Goal: Information Seeking & Learning: Learn about a topic

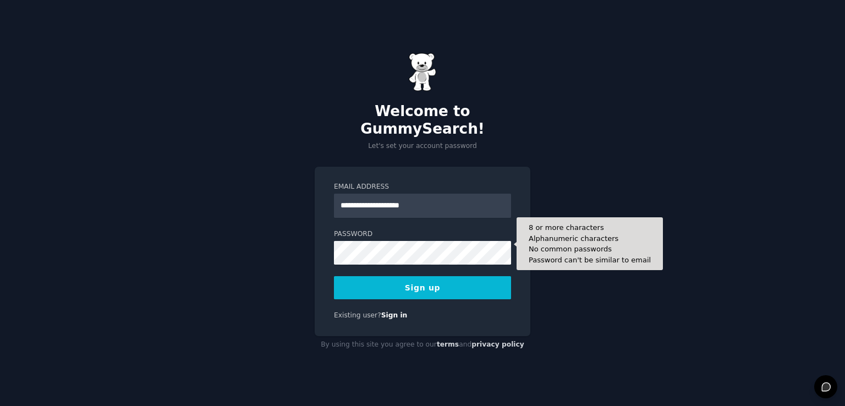
type input "**********"
click at [334, 276] on button "Sign up" at bounding box center [422, 287] width 177 height 23
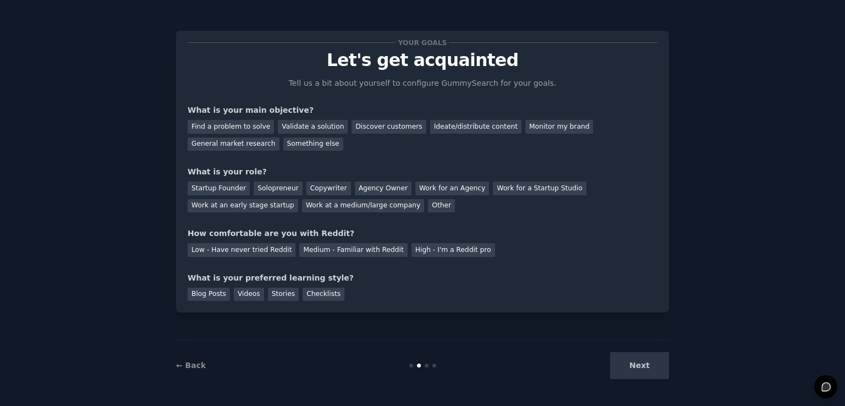
click at [642, 368] on div "Next" at bounding box center [586, 365] width 164 height 27
click at [316, 128] on div "Validate a solution" at bounding box center [313, 127] width 70 height 14
click at [289, 183] on div "Solopreneur" at bounding box center [277, 188] width 48 height 14
click at [411, 250] on div "High - I'm a Reddit pro" at bounding box center [453, 250] width 84 height 14
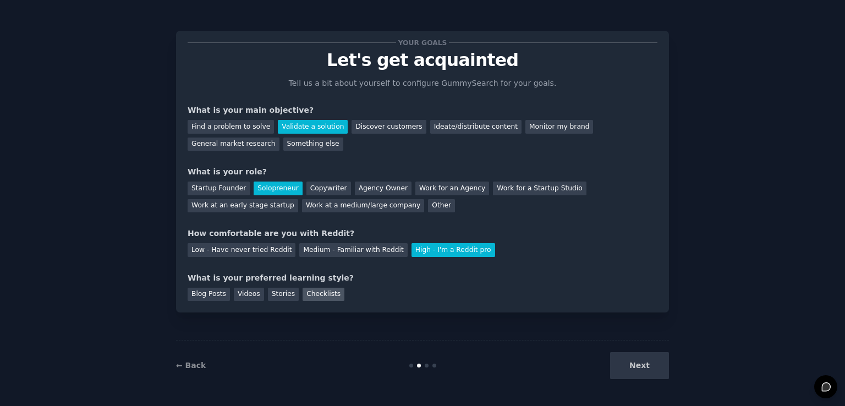
click at [307, 295] on div "Checklists" at bounding box center [323, 295] width 42 height 14
click at [646, 366] on button "Next" at bounding box center [639, 365] width 59 height 27
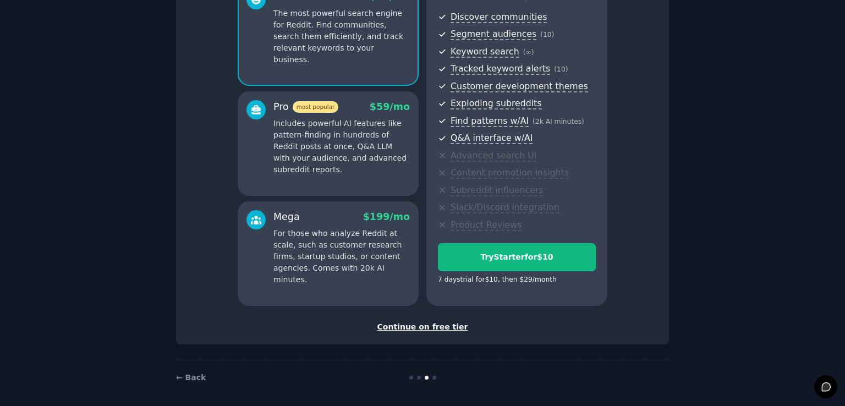
scroll to position [121, 0]
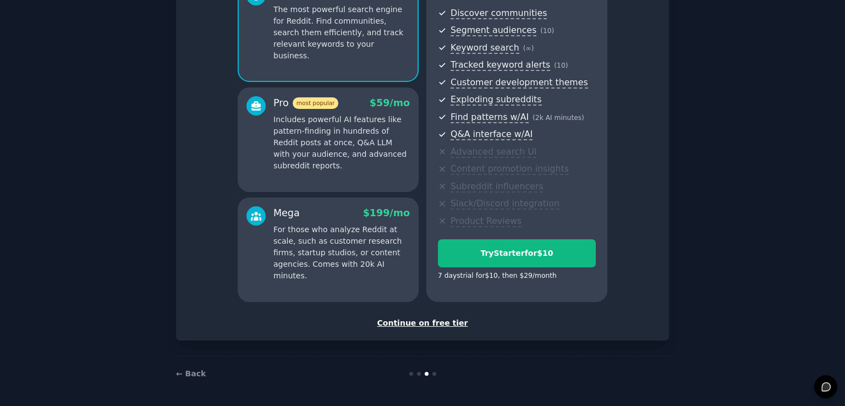
click at [417, 324] on div "Continue on free tier" at bounding box center [422, 323] width 470 height 12
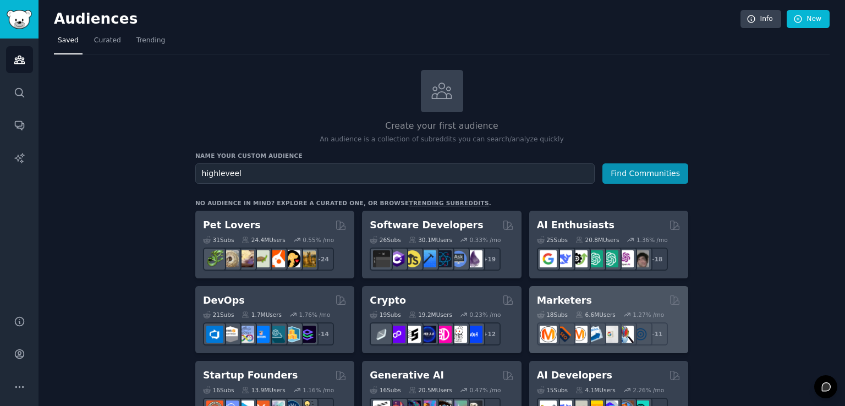
type input "highleveel"
click at [675, 326] on div "+ 11" at bounding box center [609, 333] width 144 height 23
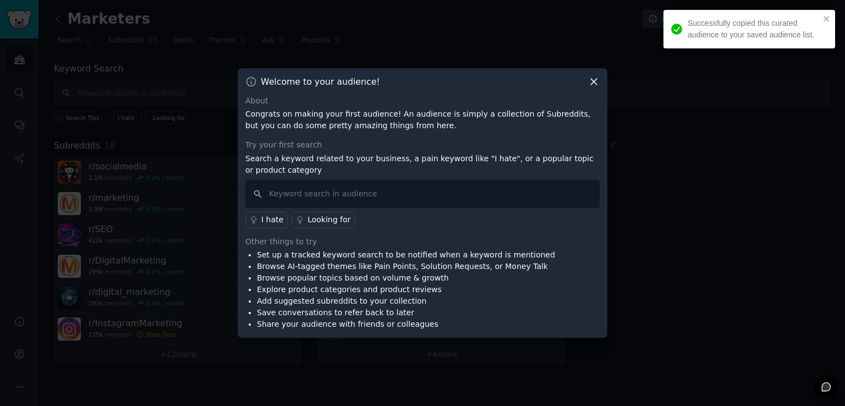
click at [590, 82] on icon at bounding box center [594, 82] width 12 height 12
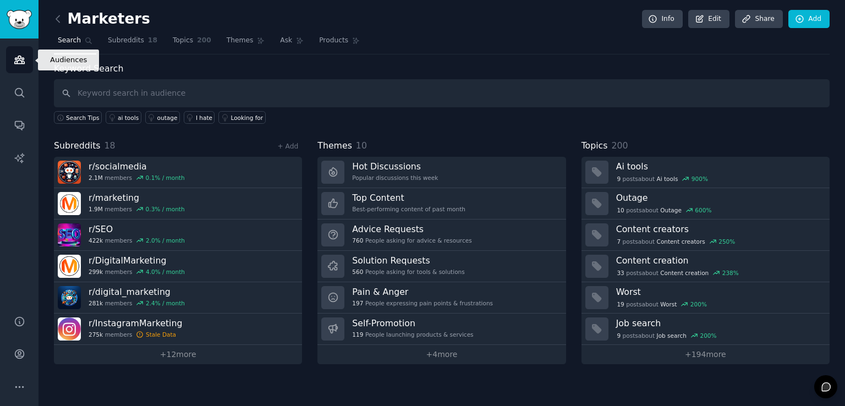
click at [25, 56] on link "Audiences" at bounding box center [19, 59] width 27 height 27
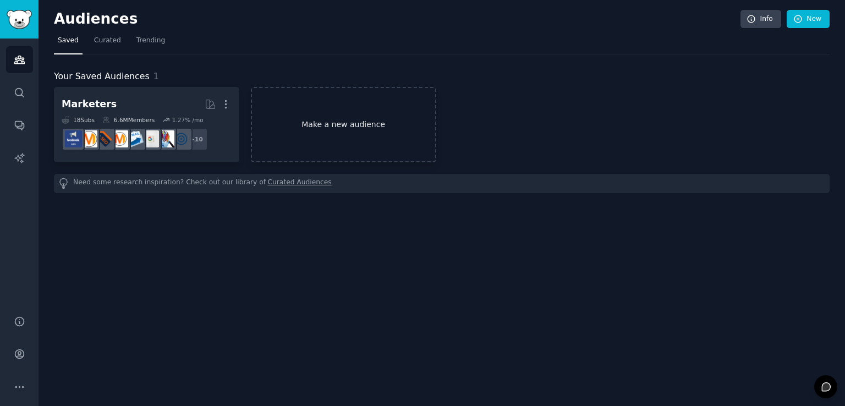
click at [346, 130] on link "Make a new audience" at bounding box center [343, 124] width 185 height 75
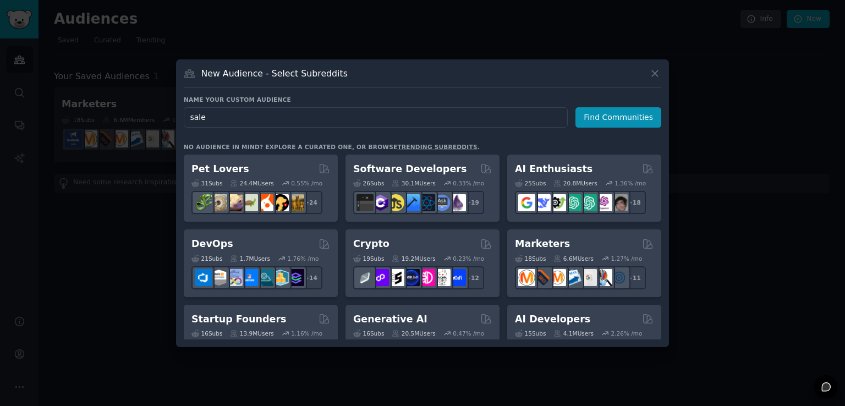
type input "sales"
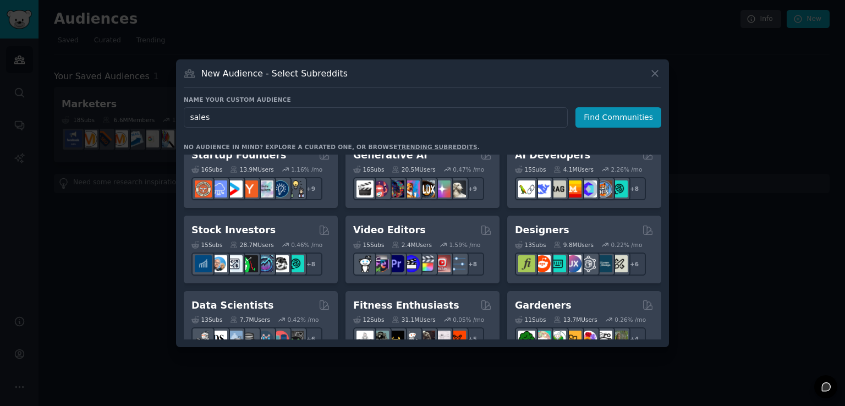
scroll to position [165, 0]
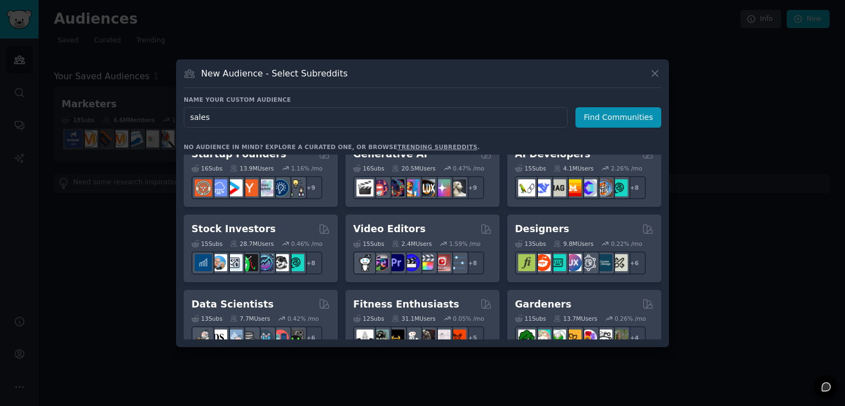
click button "Find Communities" at bounding box center [618, 117] width 86 height 20
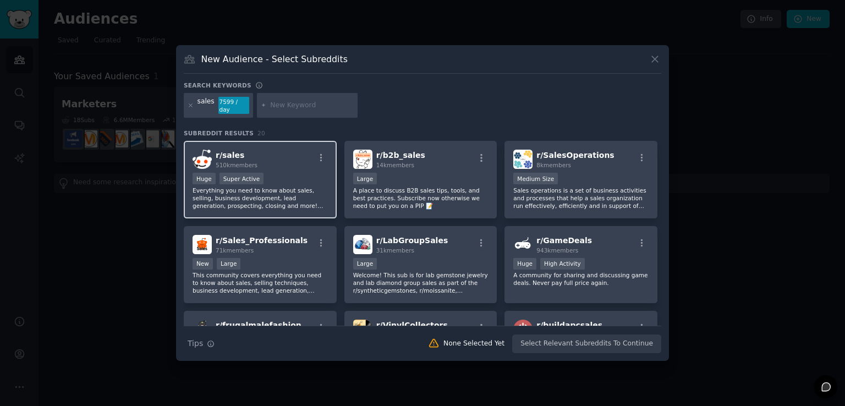
click at [286, 173] on div "Huge Super Active" at bounding box center [259, 180] width 135 height 14
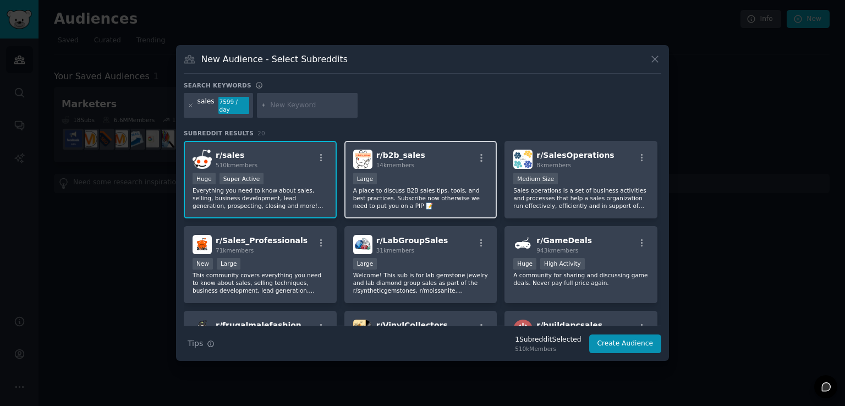
click at [427, 173] on div "10,000 - 100,000 members Large" at bounding box center [420, 180] width 135 height 14
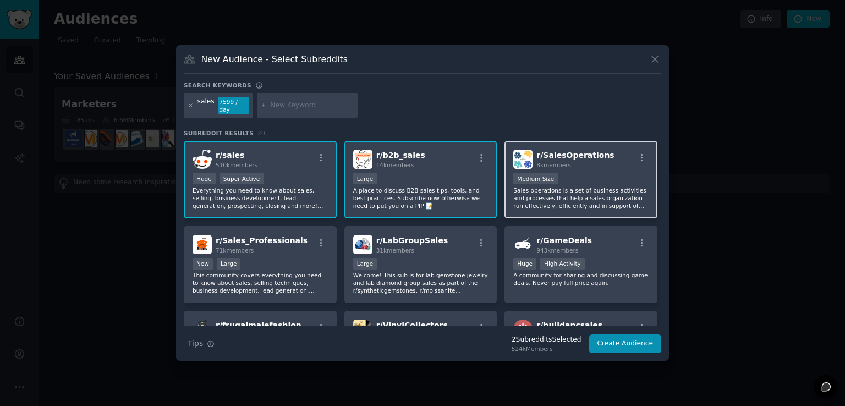
click at [609, 187] on p "Sales operations is a set of business activities and processes that help a sale…" at bounding box center [580, 197] width 135 height 23
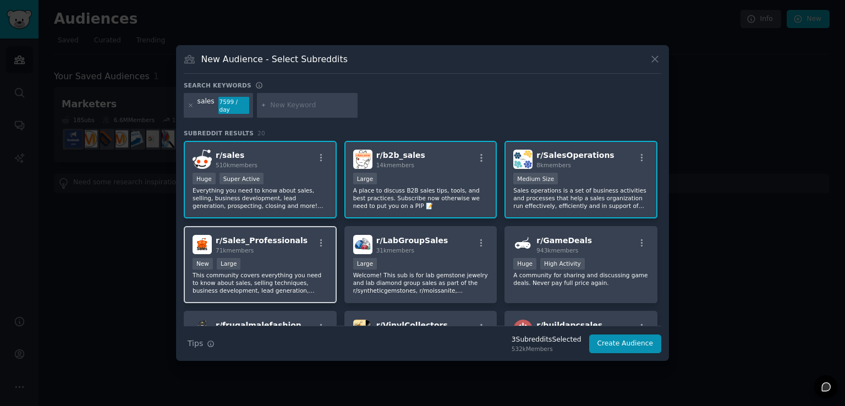
click at [285, 271] on p "This community covers everything you need to know about sales, selling techniqu…" at bounding box center [259, 282] width 135 height 23
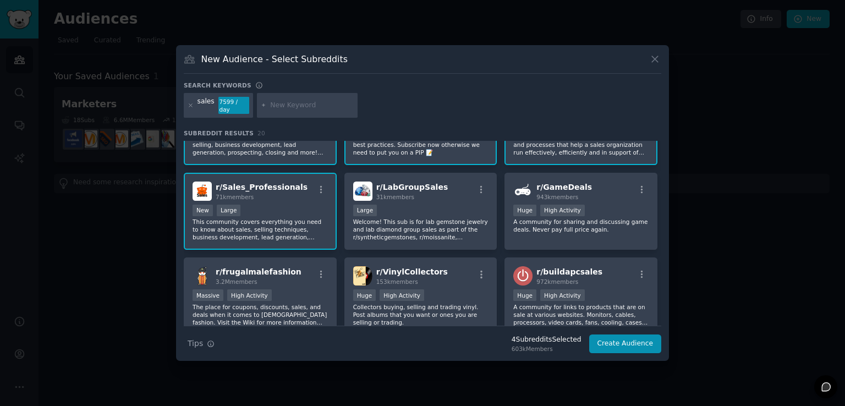
scroll to position [55, 0]
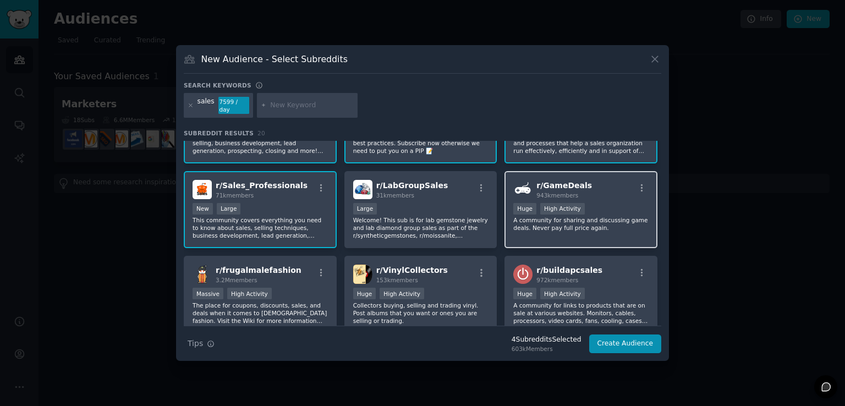
click at [611, 217] on p "A community for sharing and discussing game deals. Never pay full price again." at bounding box center [580, 223] width 135 height 15
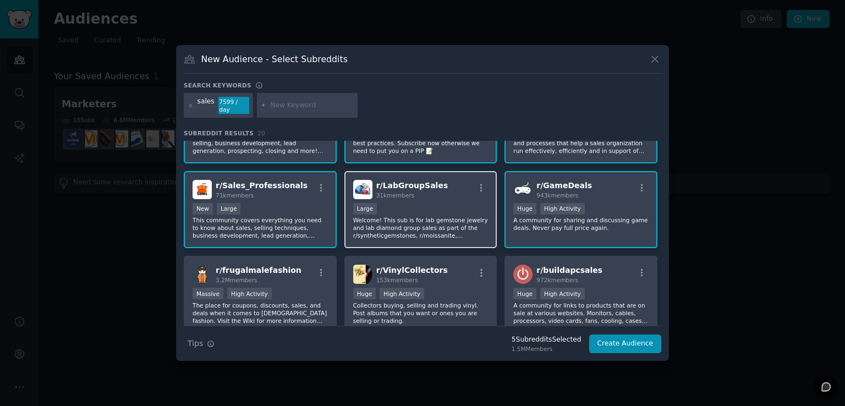
click at [437, 216] on p "Welcome! This sub is for lab gemstone jewelry and lab diamond group sales as pa…" at bounding box center [420, 227] width 135 height 23
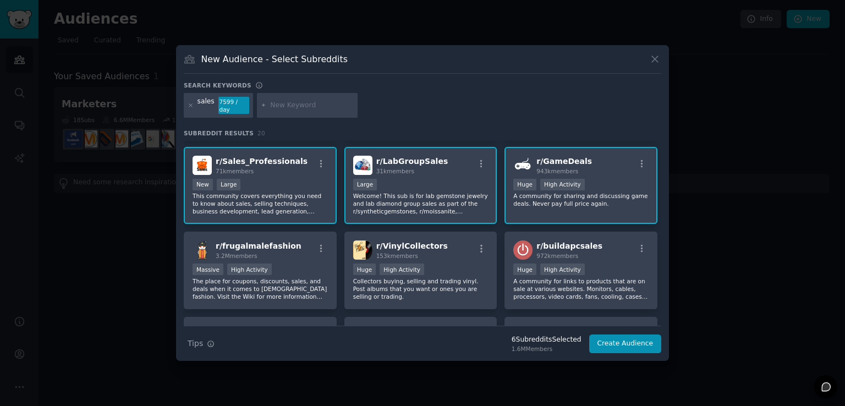
scroll to position [165, 0]
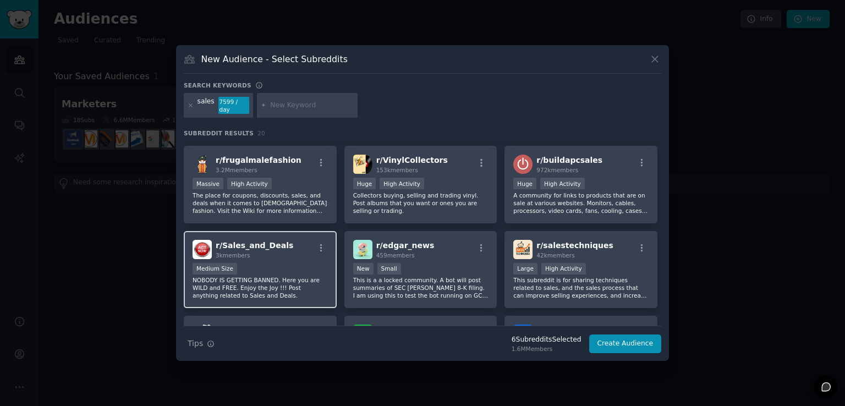
click at [296, 280] on p "NOBODY IS GETTING BANNED. Here you are WILD and FREE. Enjoy the Joy !!! Post an…" at bounding box center [259, 287] width 135 height 23
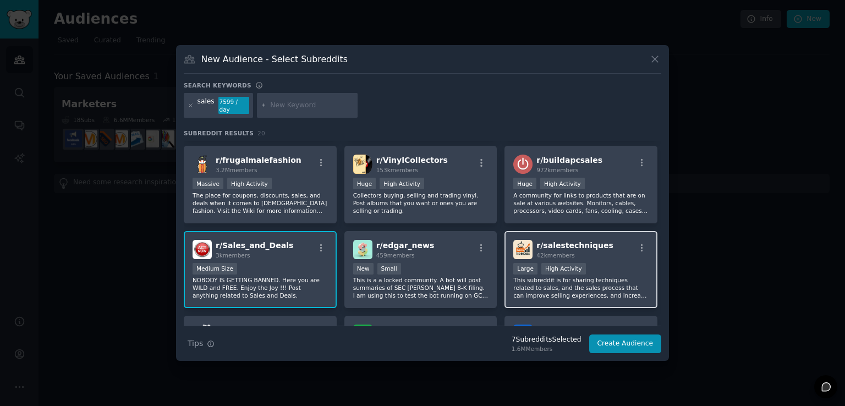
click at [618, 276] on p "This subreddit is for sharing techniques related to sales, and the sales proces…" at bounding box center [580, 287] width 135 height 23
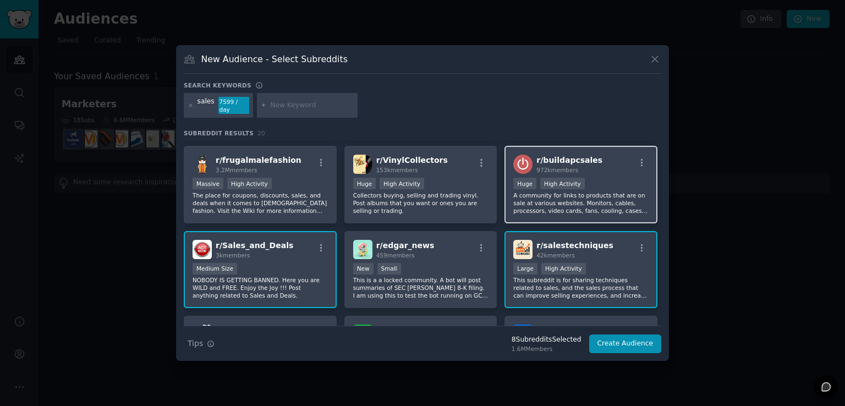
click at [616, 195] on p "A community for links to products that are on sale at various websites. Monitor…" at bounding box center [580, 202] width 135 height 23
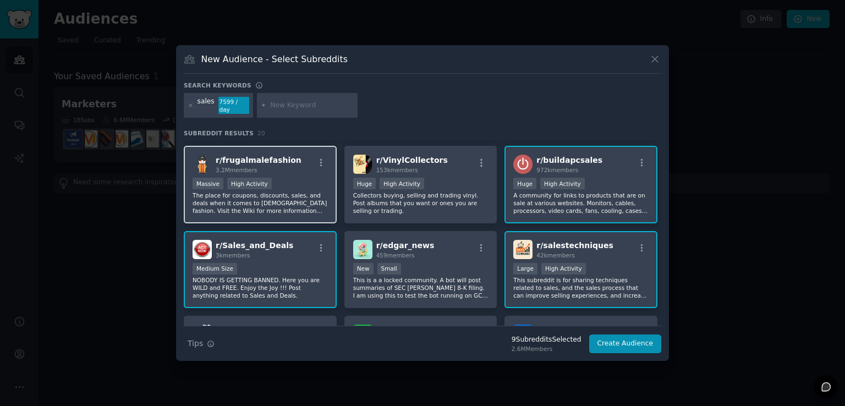
click at [296, 192] on p "The place for coupons, discounts, sales, and deals when it comes to [DEMOGRAPHI…" at bounding box center [259, 202] width 135 height 23
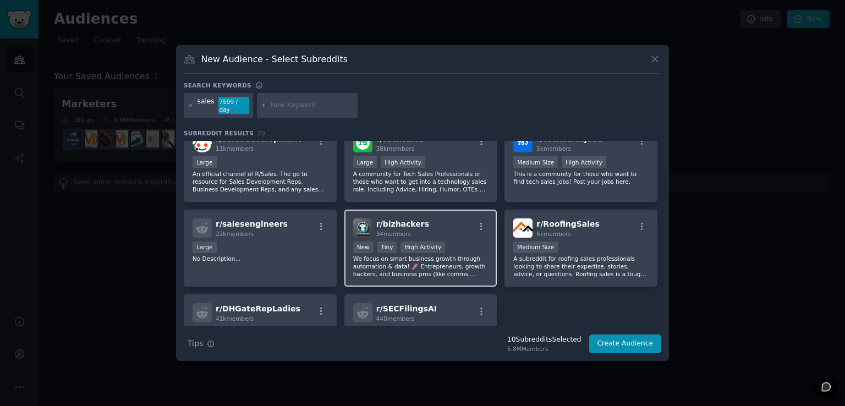
scroll to position [438, 0]
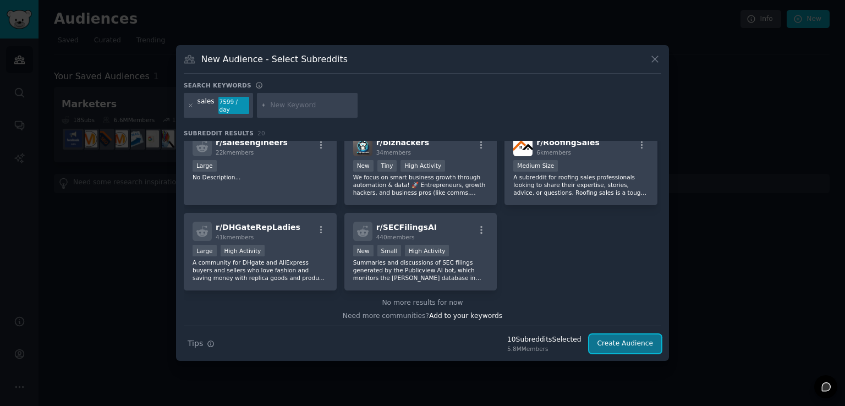
click at [634, 336] on button "Create Audience" at bounding box center [625, 343] width 73 height 19
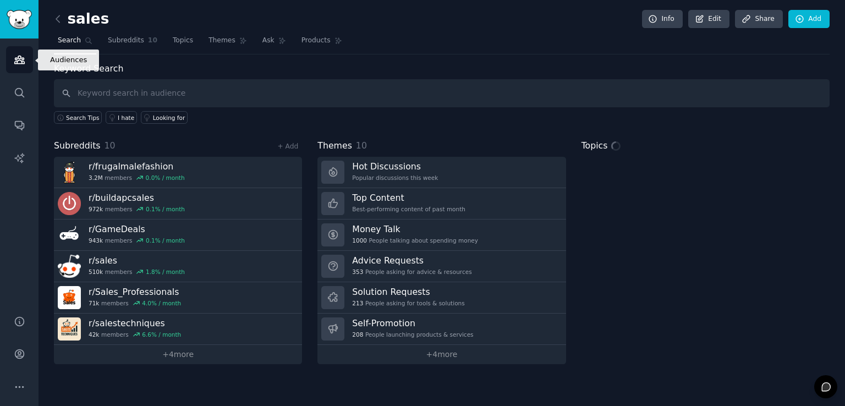
click at [21, 60] on icon "Sidebar" at bounding box center [20, 60] width 12 height 12
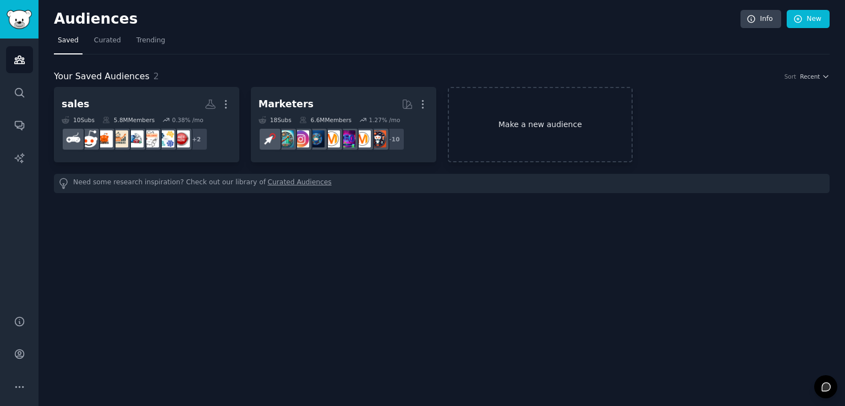
click at [532, 120] on link "Make a new audience" at bounding box center [540, 124] width 185 height 75
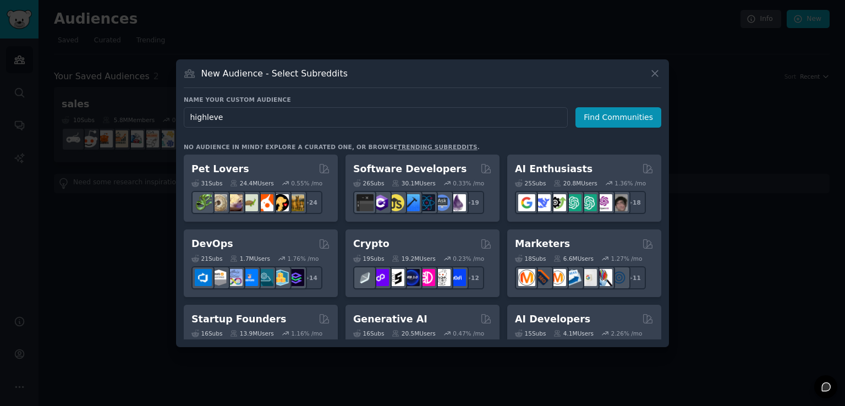
type input "highlevel"
click button "Find Communities" at bounding box center [618, 117] width 86 height 20
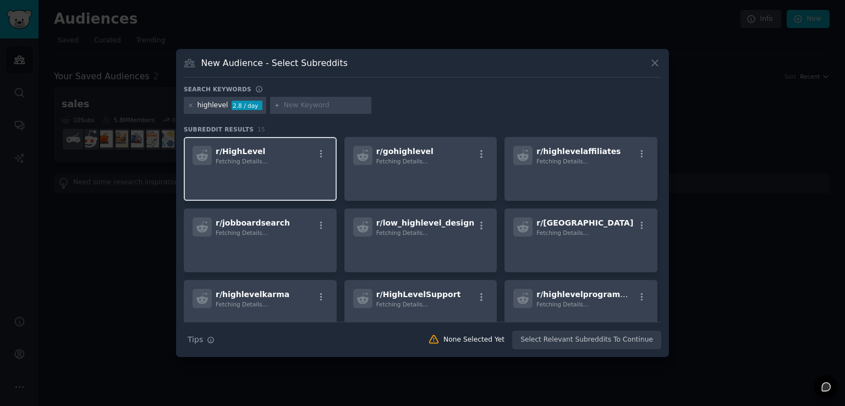
click at [291, 175] on p at bounding box center [259, 180] width 135 height 23
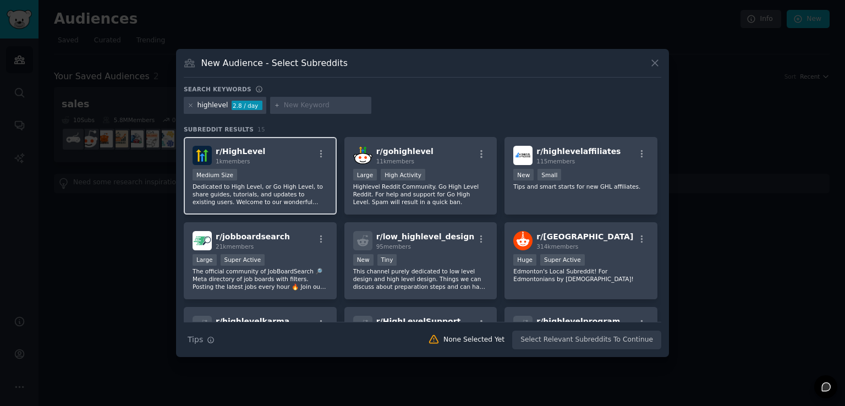
click at [302, 172] on div "Medium Size" at bounding box center [259, 176] width 135 height 14
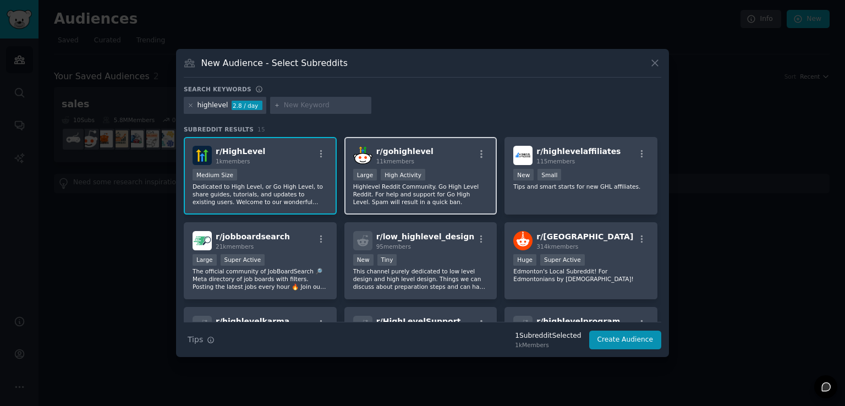
click at [455, 157] on div "r/ gohighlevel 11k members" at bounding box center [420, 155] width 135 height 19
click at [311, 107] on input "text" at bounding box center [326, 106] width 84 height 10
type input "crm"
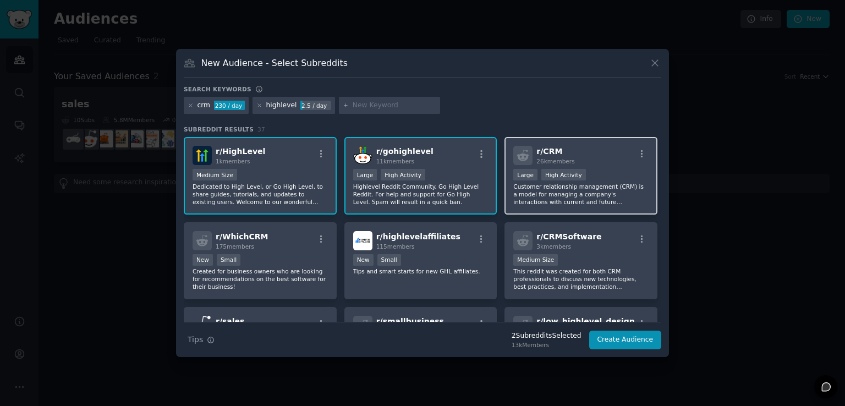
click at [622, 195] on p "Customer relationship management (CRM) is a model for managing a company's inte…" at bounding box center [580, 194] width 135 height 23
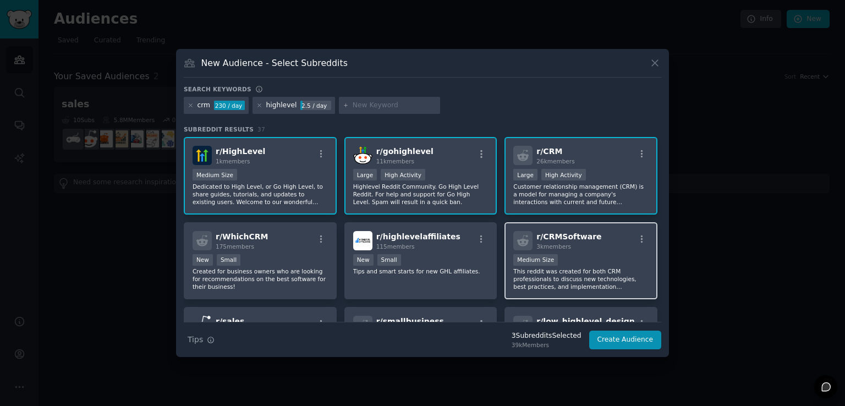
click at [618, 276] on p "This reddit was created for both CRM professionals to discuss new technologies,…" at bounding box center [580, 278] width 135 height 23
click at [257, 104] on icon at bounding box center [259, 105] width 6 height 6
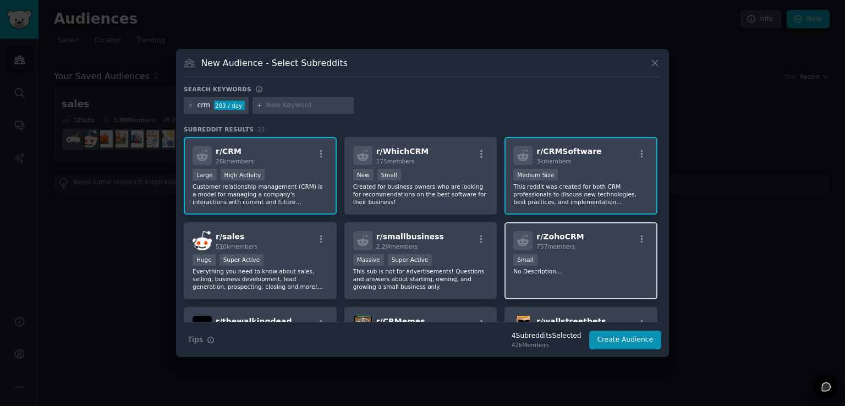
click at [584, 283] on div "r/ ZohoCRM 757 members Small No Description..." at bounding box center [580, 261] width 153 height 78
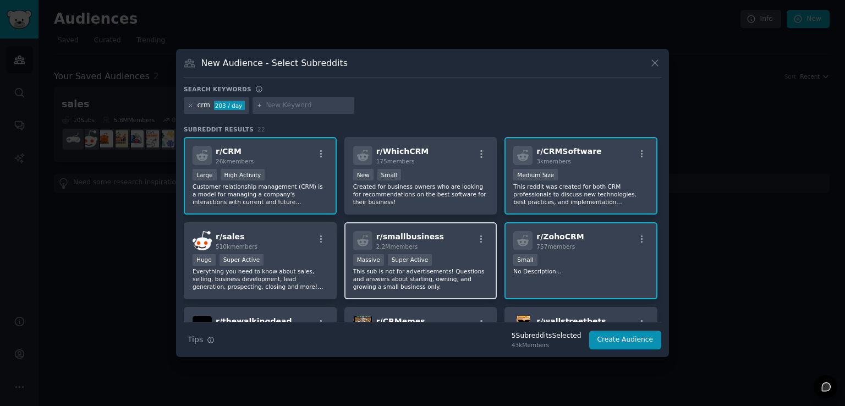
click at [448, 278] on p "This sub is not for advertisements! Questions and answers about starting, ownin…" at bounding box center [420, 278] width 135 height 23
click at [301, 104] on input "text" at bounding box center [308, 106] width 84 height 10
type input "hubspot"
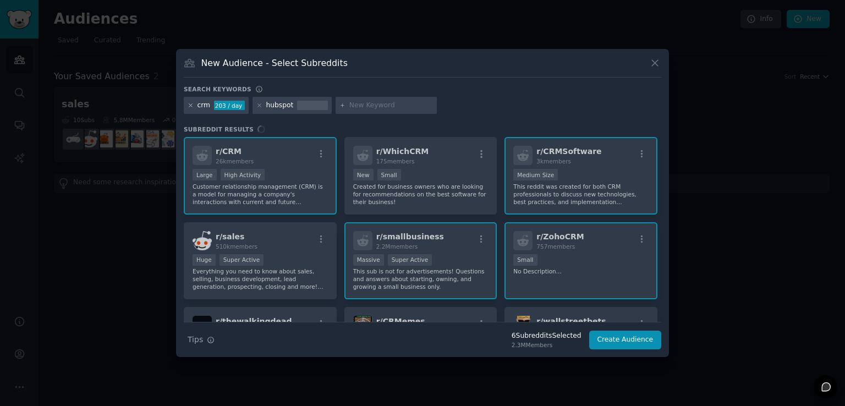
click at [189, 104] on icon at bounding box center [190, 105] width 6 height 6
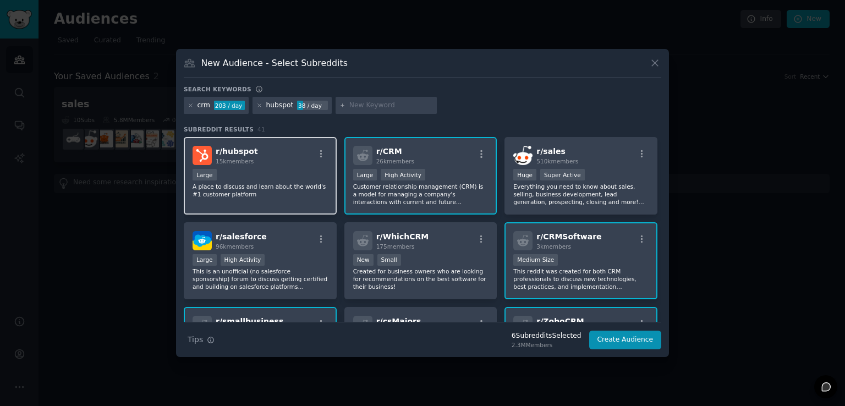
click at [299, 181] on div "Large" at bounding box center [259, 176] width 135 height 14
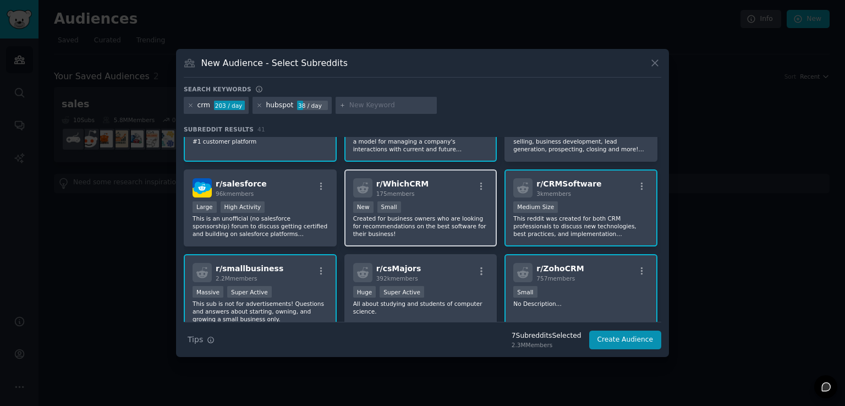
scroll to position [55, 0]
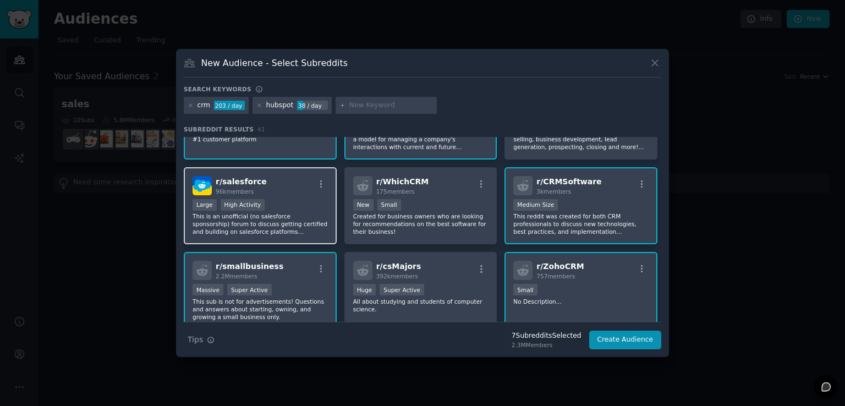
click at [306, 207] on div "Large High Activity" at bounding box center [259, 206] width 135 height 14
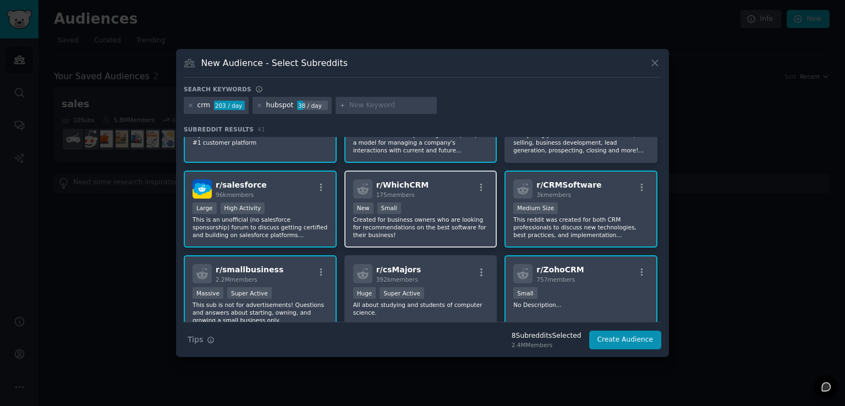
scroll to position [0, 0]
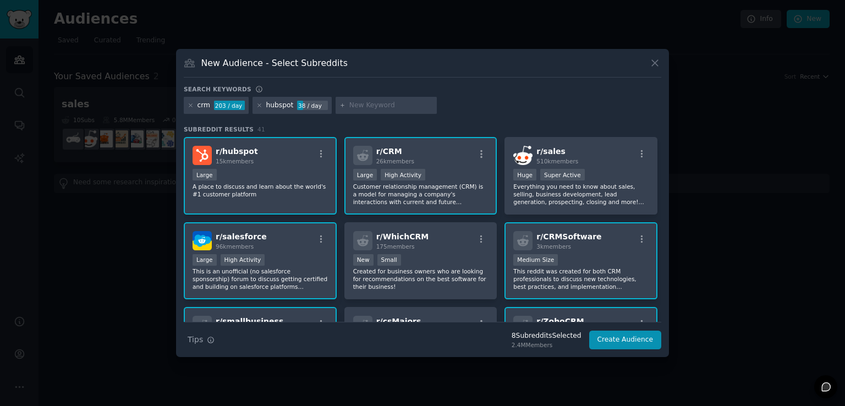
click at [369, 103] on input "text" at bounding box center [391, 106] width 84 height 10
type input "odoo"
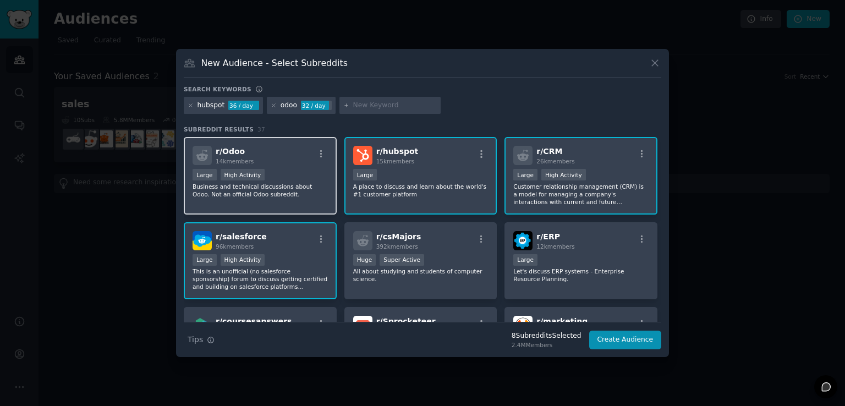
click at [301, 193] on p "Business and technical discussions about Odoo. Not an official Odoo subreddit." at bounding box center [259, 190] width 135 height 15
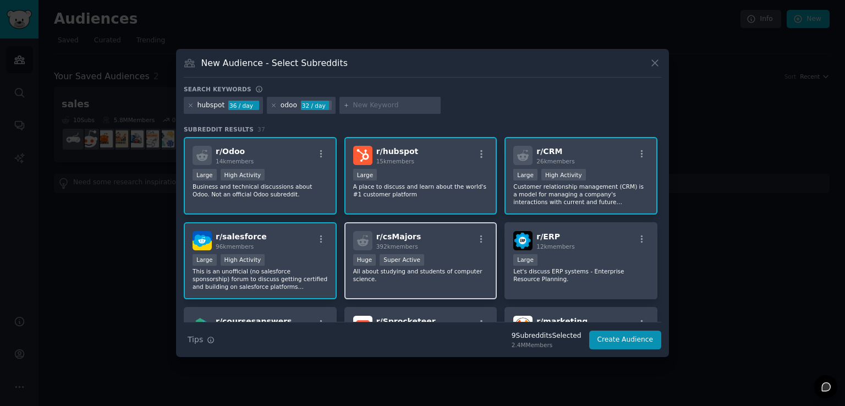
scroll to position [165, 0]
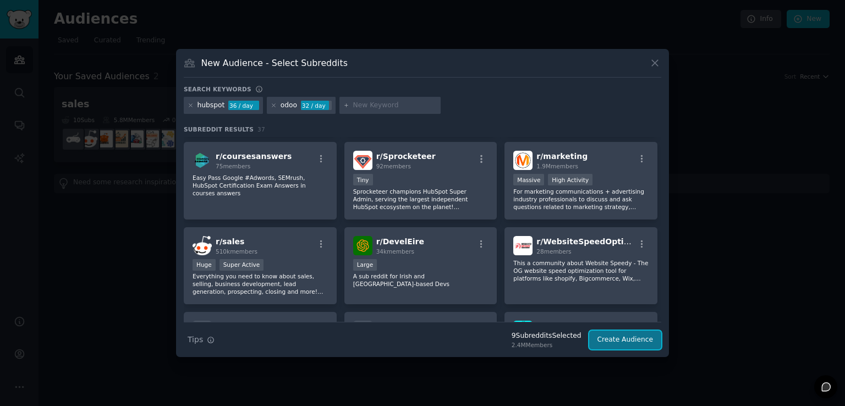
click at [628, 340] on button "Create Audience" at bounding box center [625, 339] width 73 height 19
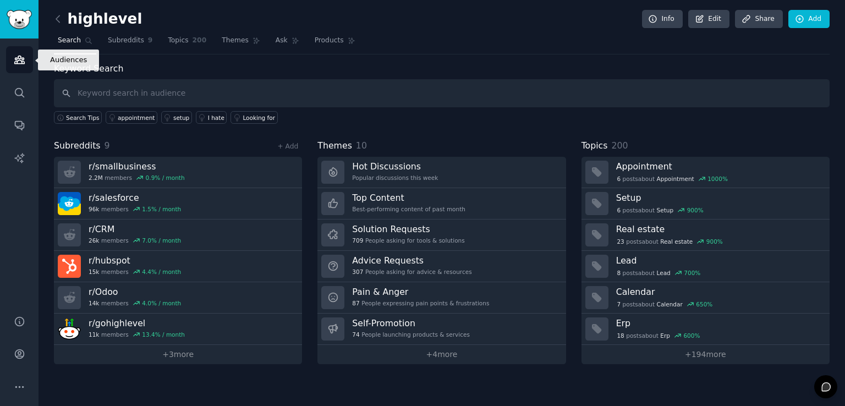
click at [19, 58] on icon "Sidebar" at bounding box center [20, 60] width 12 height 12
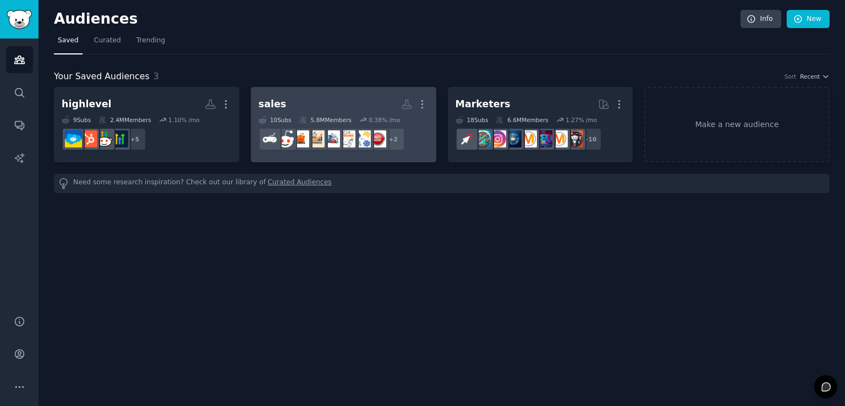
click at [351, 106] on h2 "sales More" at bounding box center [343, 104] width 170 height 19
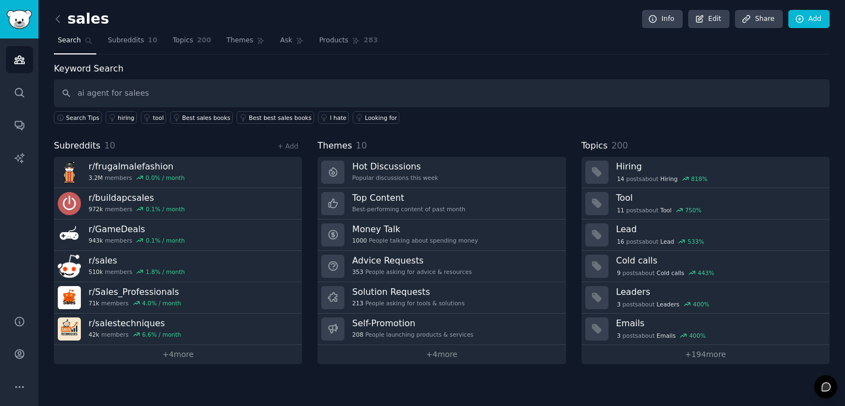
type input "ai agent for salees"
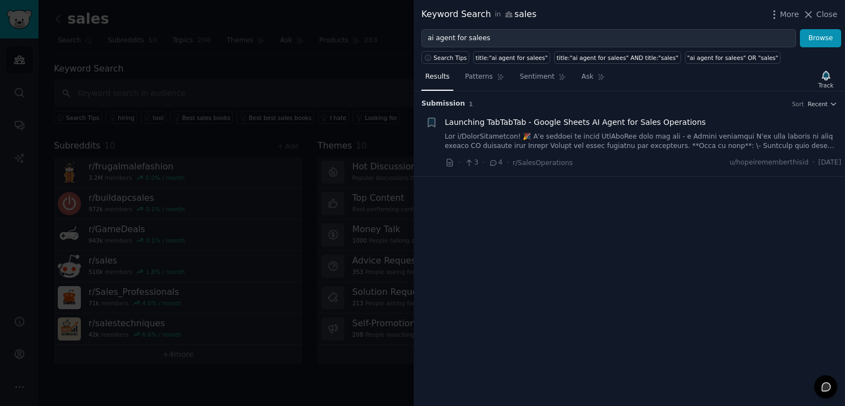
click at [597, 132] on link at bounding box center [643, 141] width 396 height 19
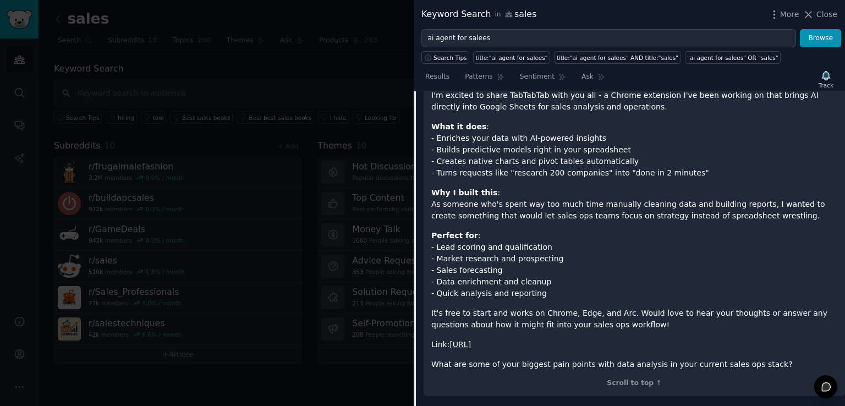
scroll to position [162, 0]
click at [471, 343] on link "[URL]" at bounding box center [459, 343] width 21 height 9
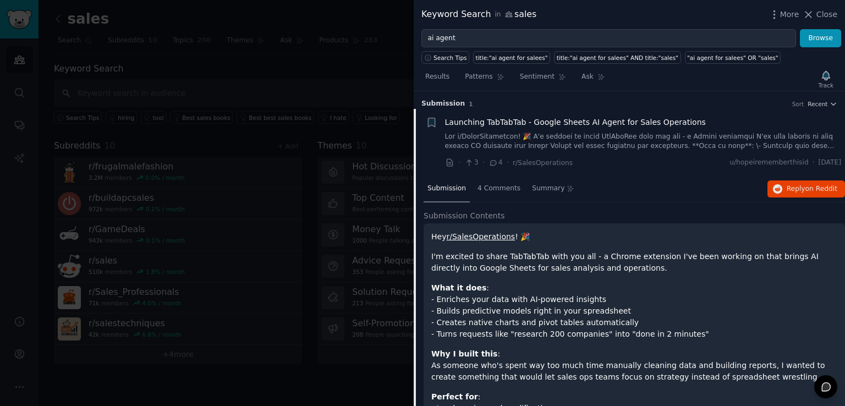
type input "ai agent"
click at [799, 29] on button "Browse" at bounding box center [819, 38] width 41 height 19
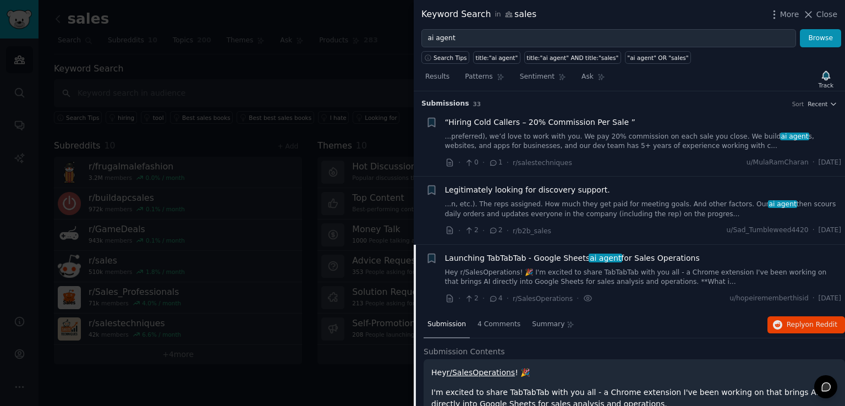
click at [609, 142] on link "...preferred), we’d love to work with you. We pay 20% commission on each sale y…" at bounding box center [643, 141] width 396 height 19
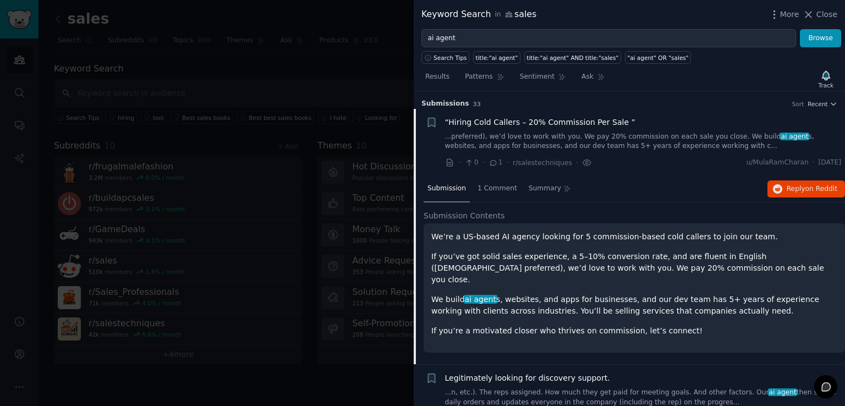
scroll to position [17, 0]
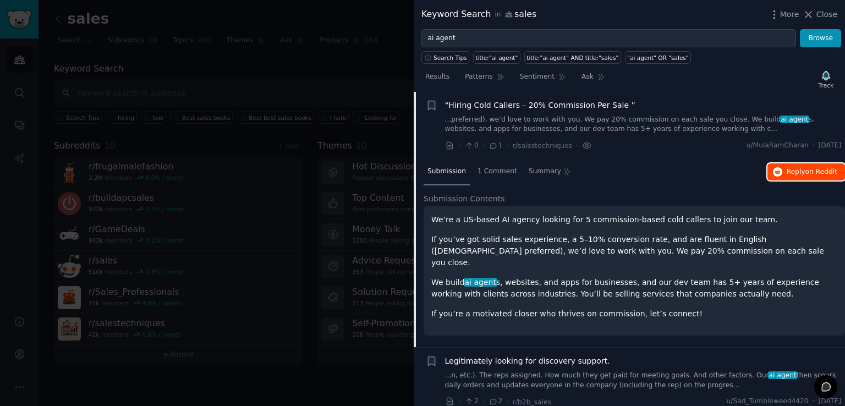
click at [807, 171] on span "on Reddit" at bounding box center [821, 172] width 32 height 8
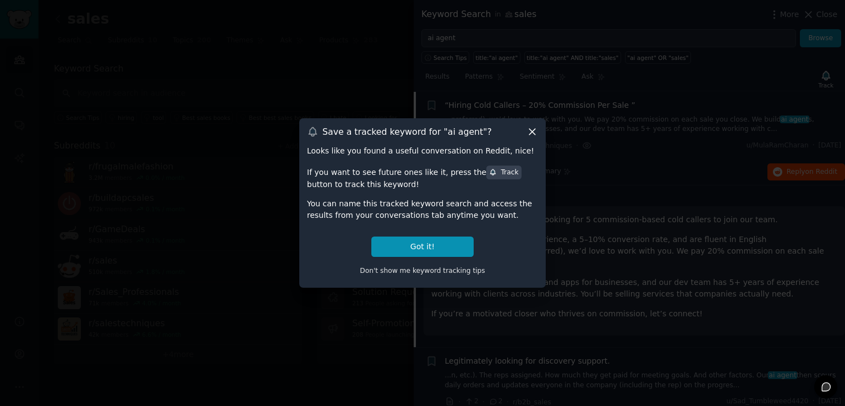
click at [532, 130] on icon at bounding box center [532, 132] width 12 height 12
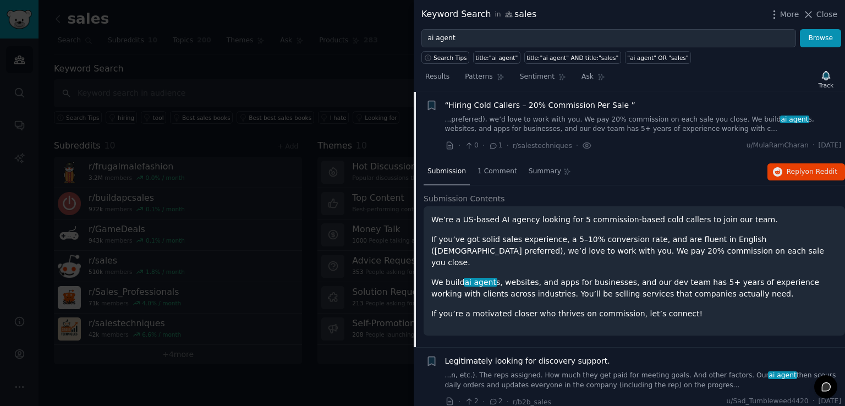
click at [422, 239] on div "Submission 1 Comment Summary Reply on Reddit Submission Contents We’re a US-bas…" at bounding box center [628, 253] width 431 height 188
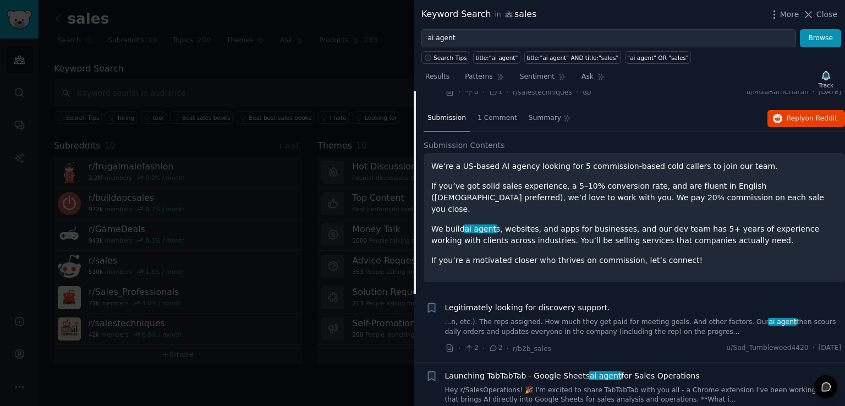
scroll to position [72, 0]
click at [644, 316] on link "...n, etc.). The reps assigned. How much they get paid for meeting goals. And o…" at bounding box center [643, 325] width 396 height 19
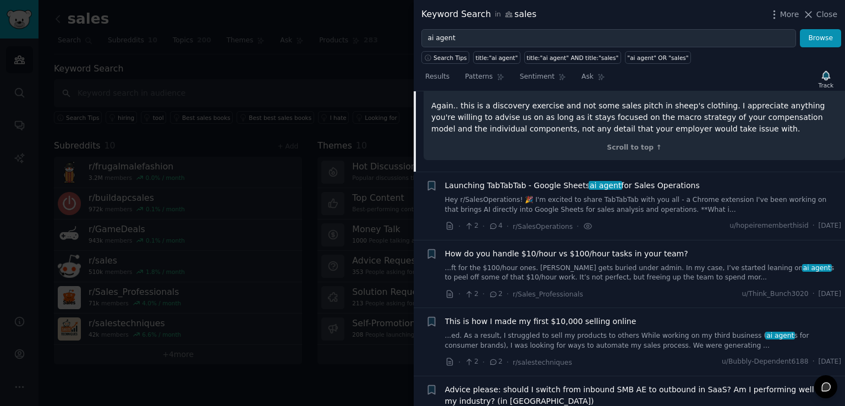
scroll to position [525, 0]
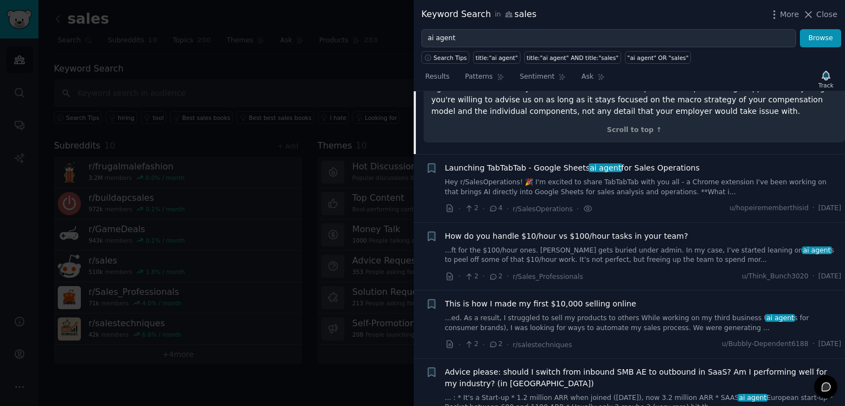
click at [583, 246] on link "...ft for the $100/hour ones. Talent gets buried under admin. In my case, I’ve …" at bounding box center [643, 255] width 396 height 19
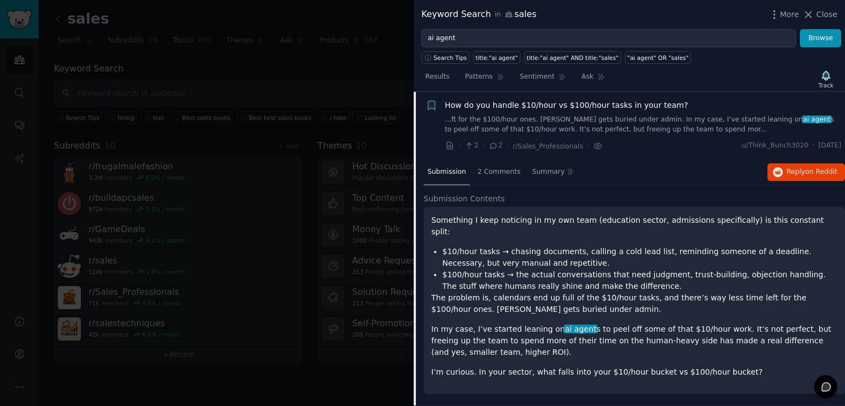
scroll to position [440, 0]
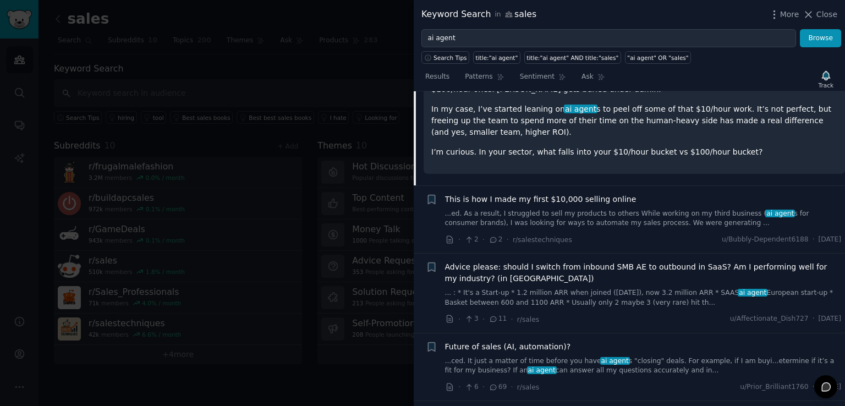
click at [623, 209] on link "...ed. As a result, I struggled to sell my products to others While working on …" at bounding box center [643, 218] width 396 height 19
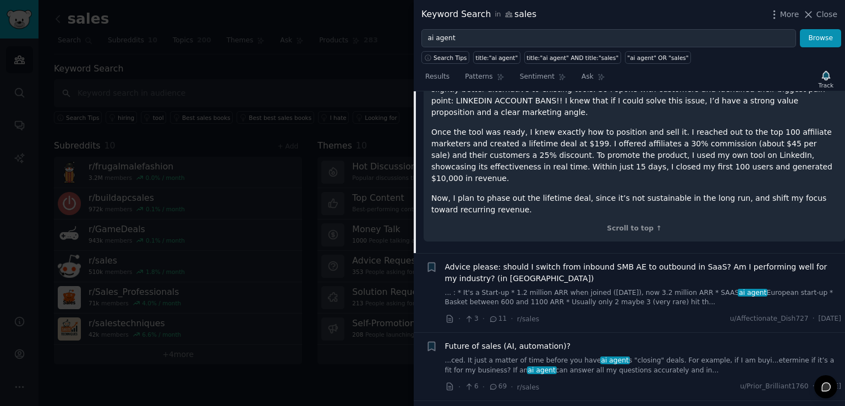
scroll to position [618, 0]
click at [655, 355] on link "...ced. It just a matter of time before you have ai agent s "closing" deals. Fo…" at bounding box center [643, 364] width 396 height 19
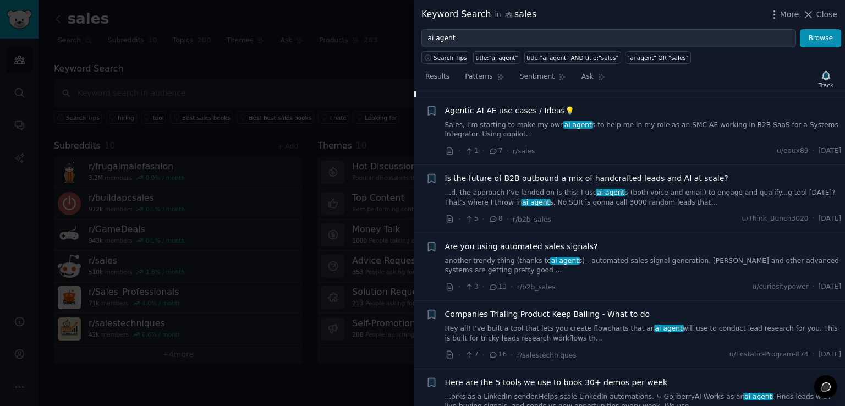
scroll to position [710, 0]
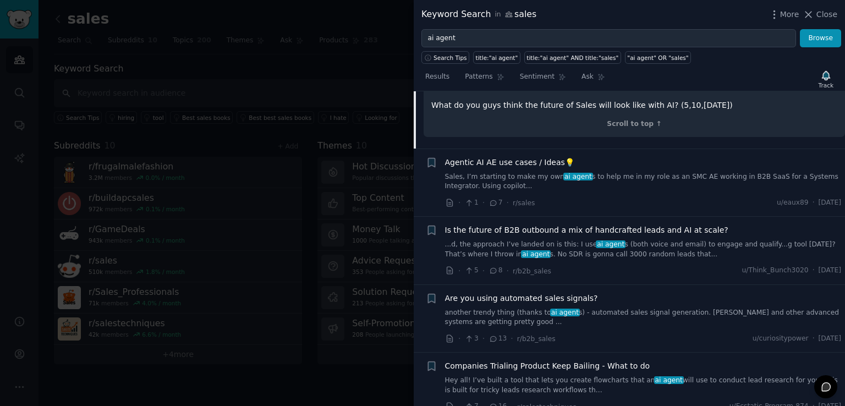
click at [641, 172] on link "Sales, I’m starting to make my own ai agent s to help me in my role as an SMC A…" at bounding box center [643, 181] width 396 height 19
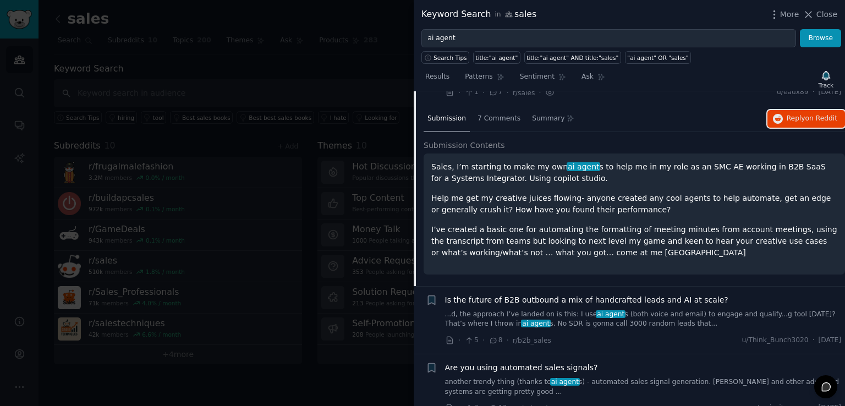
scroll to position [559, 0]
click at [628, 305] on div "Is the future of B2B outbound a mix of handcrafted leads and AI at scale? ...d,…" at bounding box center [643, 310] width 396 height 35
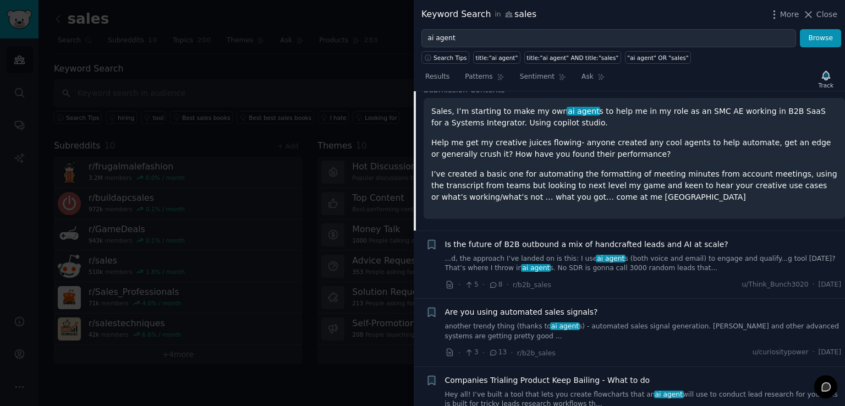
scroll to position [614, 0]
click at [629, 328] on link "another trendy thing (thanks to ai agent s) - automated sales signal generation…" at bounding box center [643, 330] width 396 height 19
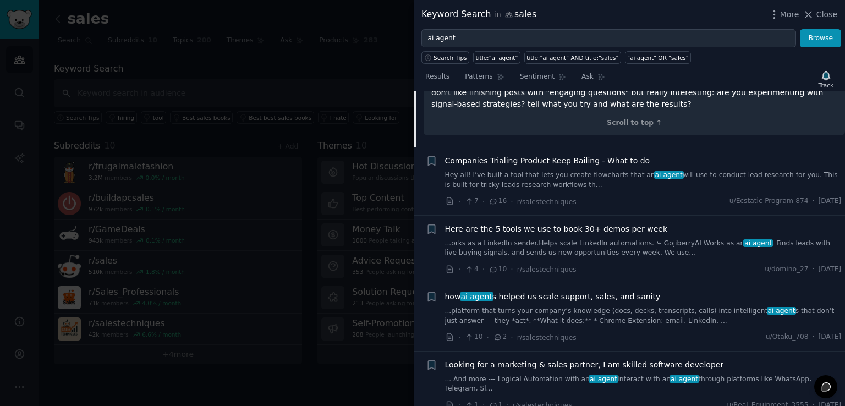
scroll to position [1024, 0]
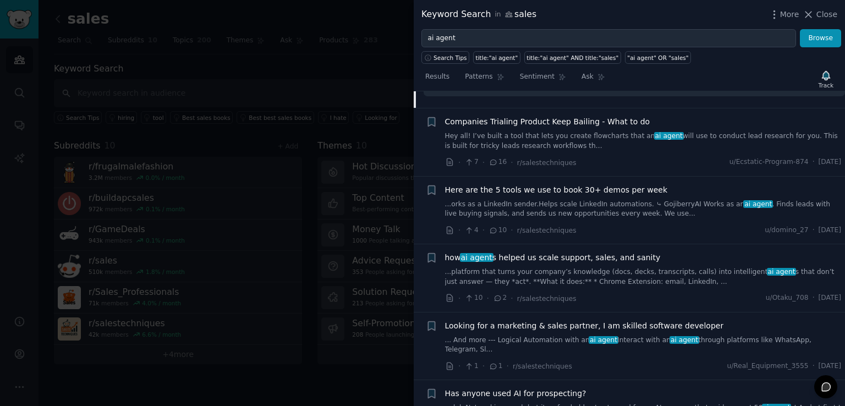
click at [650, 200] on link "...orks as a LinkedIn sender.Helps scale LinkedIn automations. ⤷ GojiberryAI Wo…" at bounding box center [643, 209] width 396 height 19
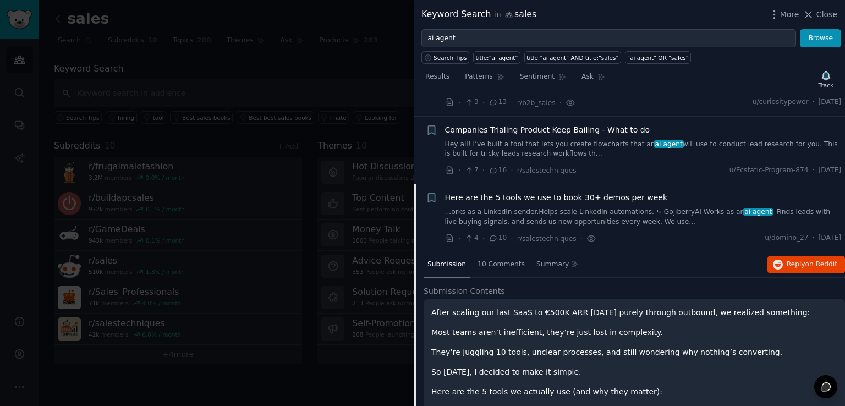
scroll to position [664, 0]
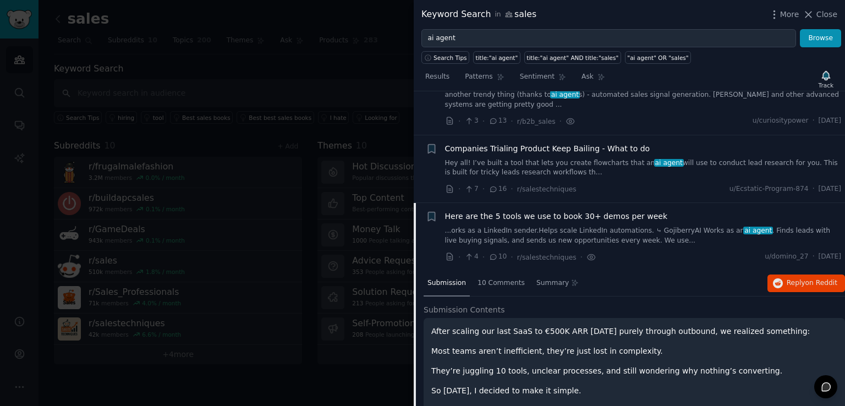
click at [586, 239] on link "...orks as a LinkedIn sender.Helps scale LinkedIn automations. ⤷ GojiberryAI Wo…" at bounding box center [643, 235] width 396 height 19
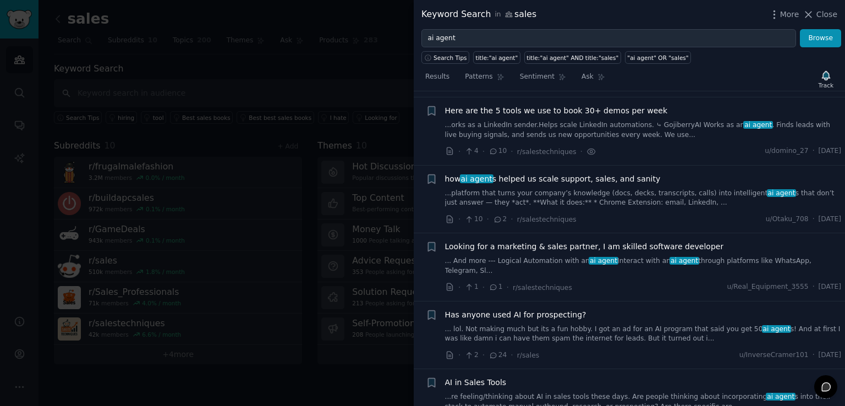
scroll to position [774, 0]
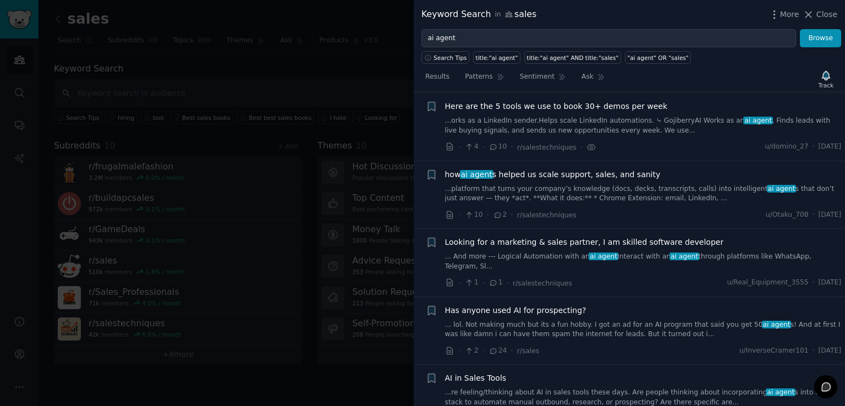
click at [616, 258] on link "... And more --- Logical Automation with an ai agent Interact with an ai agent …" at bounding box center [643, 261] width 396 height 19
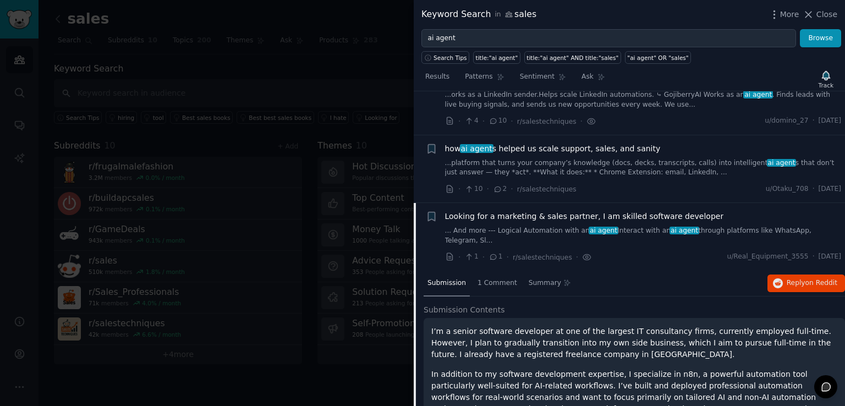
click at [569, 168] on link "...platform that turns your company’s knowledge (docs, decks, transcripts, call…" at bounding box center [643, 167] width 396 height 19
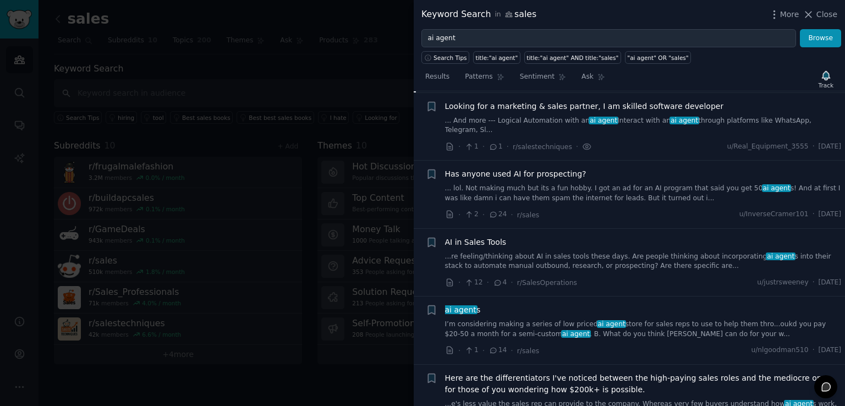
scroll to position [1447, 0]
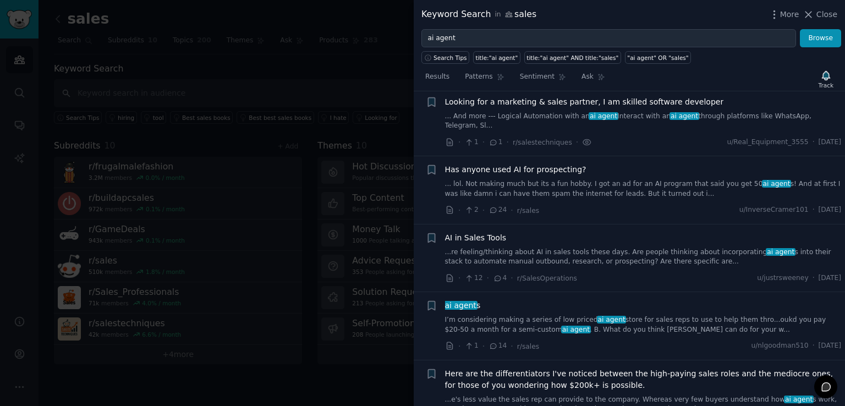
click at [661, 315] on link "I’m considering making a series of low priced ai agent store for sales reps to …" at bounding box center [643, 324] width 396 height 19
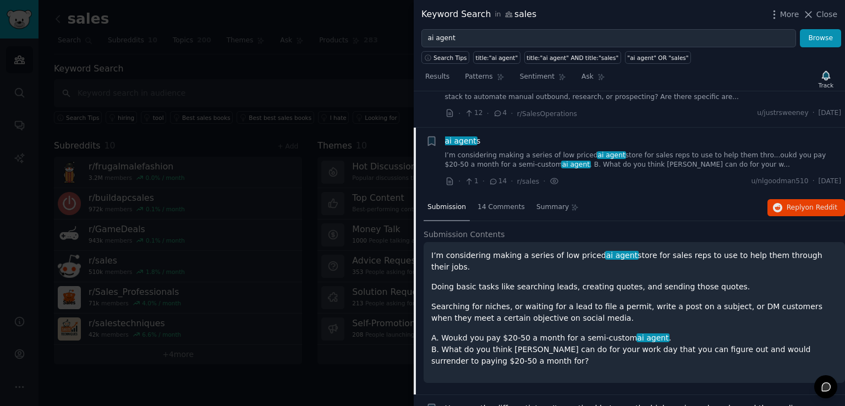
scroll to position [1104, 0]
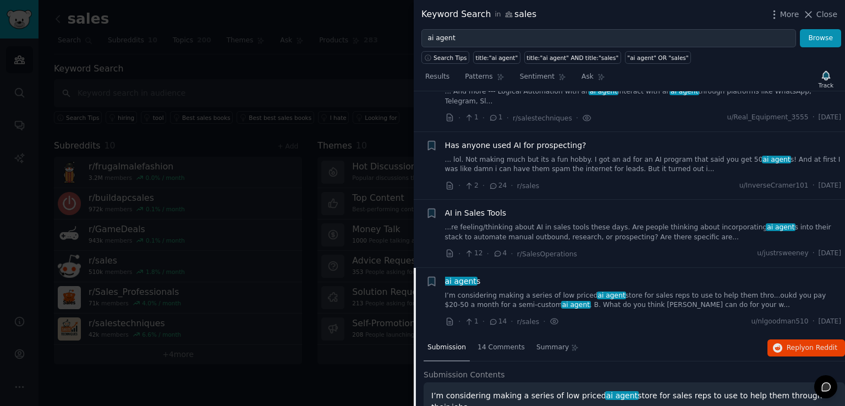
click at [588, 223] on link "...re feeling/thinking about AI in sales tools these days. Are people thinking …" at bounding box center [643, 232] width 396 height 19
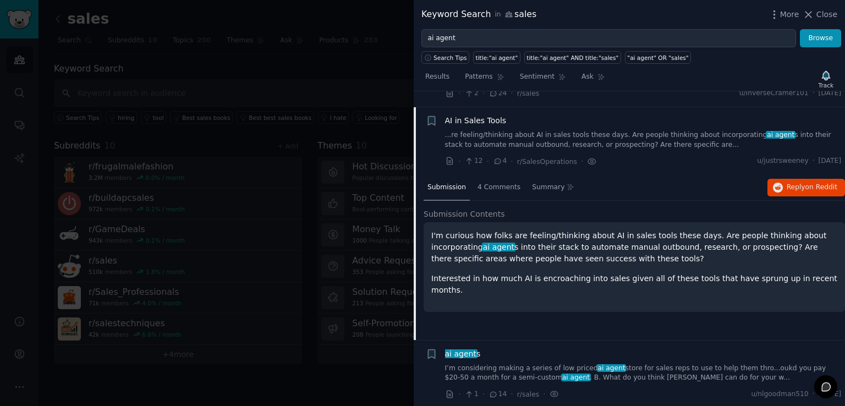
scroll to position [1036, 0]
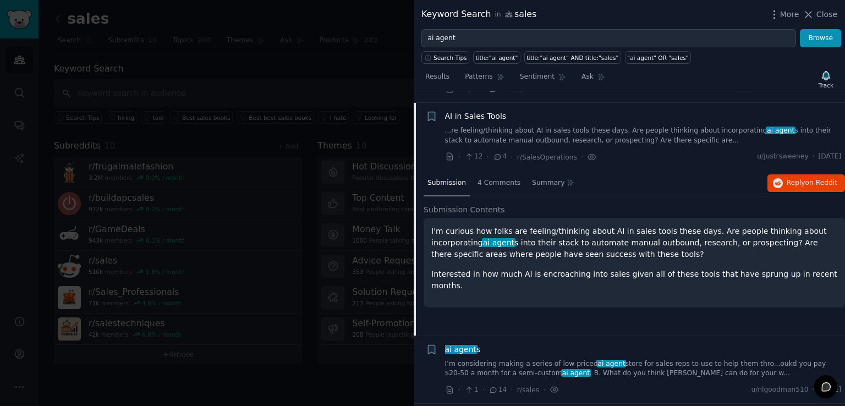
click at [616, 126] on link "...re feeling/thinking about AI in sales tools these days. Are people thinking …" at bounding box center [643, 135] width 396 height 19
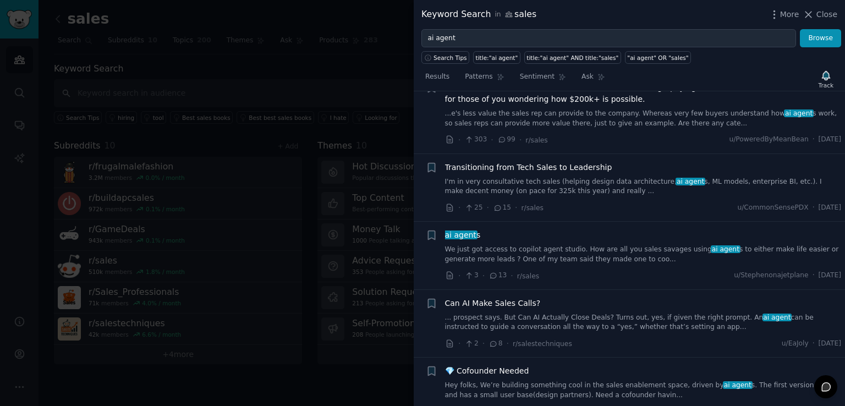
scroll to position [1201, 0]
click at [643, 316] on link "... prospect says. But Can AI Actually Close Deals? Turns out, yes, if given th…" at bounding box center [643, 321] width 396 height 19
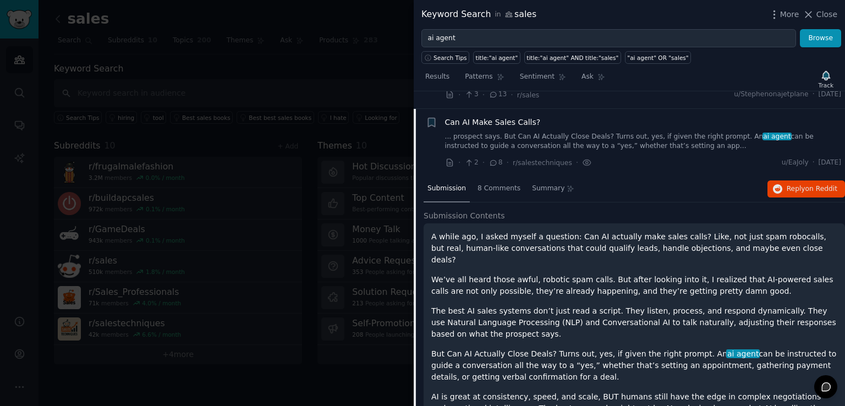
scroll to position [1387, 0]
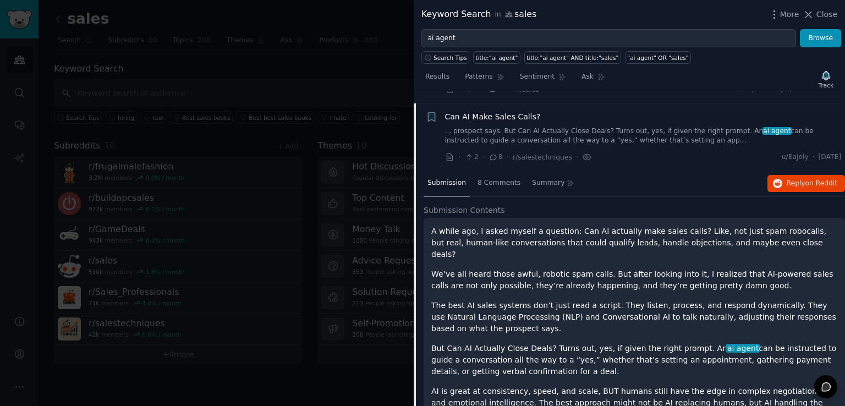
click at [623, 126] on link "... prospect says. But Can AI Actually Close Deals? Turns out, yes, if given th…" at bounding box center [643, 135] width 396 height 19
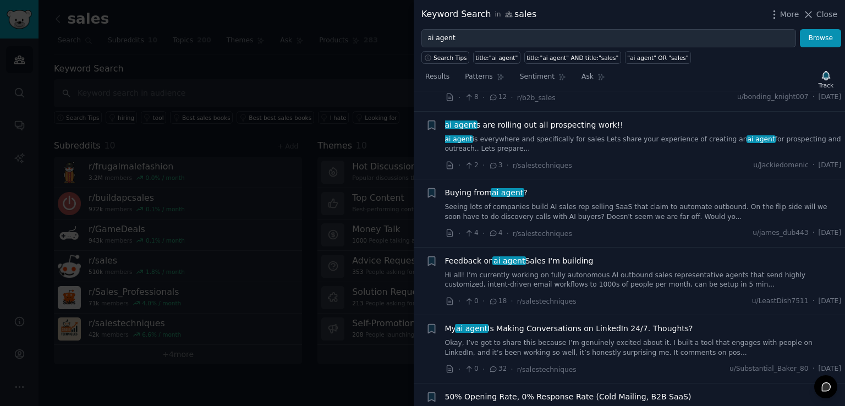
scroll to position [1552, 0]
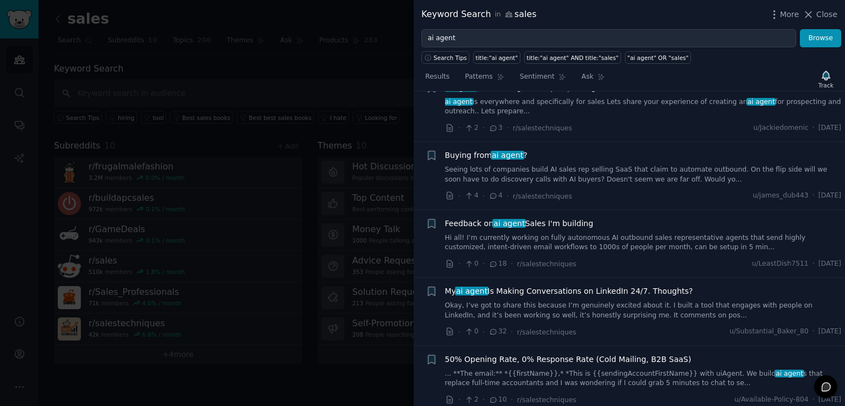
click at [659, 233] on link "Hi all! I’m currently working on fully autonomous AI outbound sales representat…" at bounding box center [643, 242] width 396 height 19
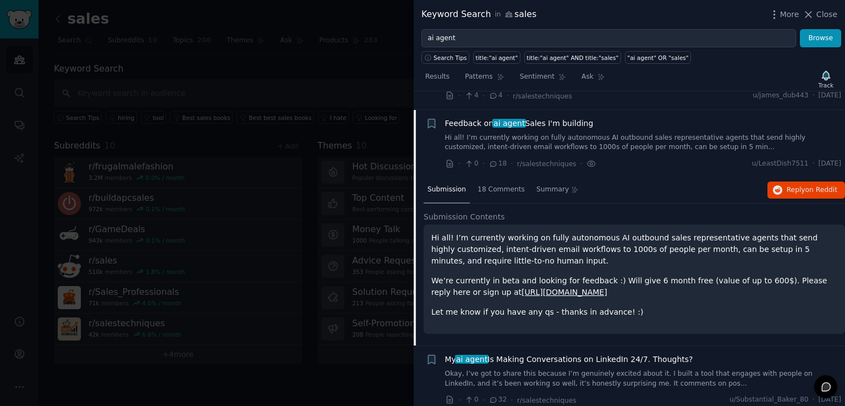
scroll to position [1658, 0]
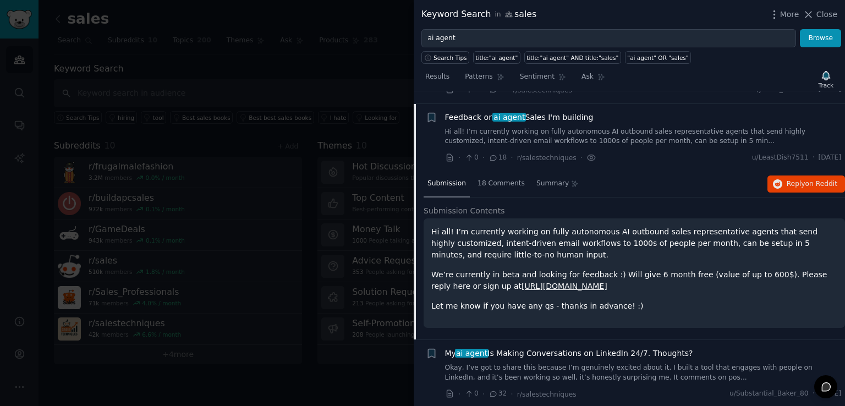
click at [649, 127] on link "Hi all! I’m currently working on fully autonomous AI outbound sales representat…" at bounding box center [643, 136] width 396 height 19
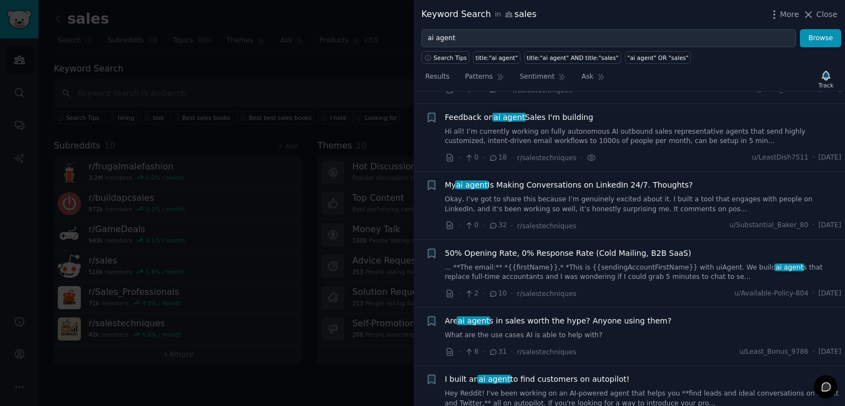
click at [650, 330] on link "What are the use cases AI is able to help with?" at bounding box center [643, 335] width 396 height 10
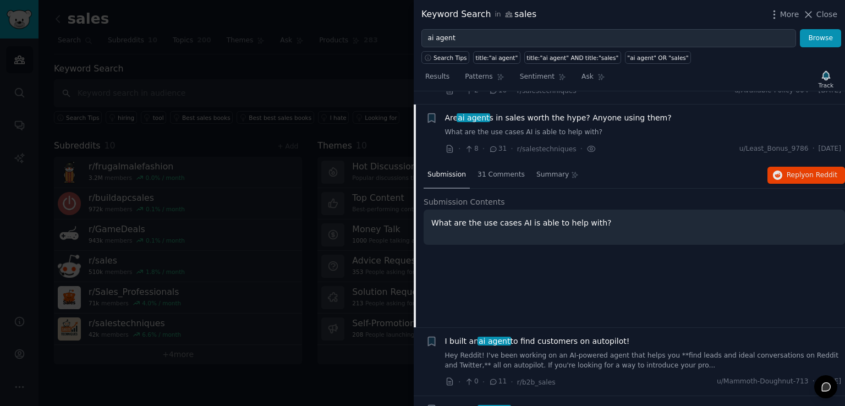
scroll to position [1861, 0]
click at [636, 128] on link "What are the use cases AI is able to help with?" at bounding box center [643, 133] width 396 height 10
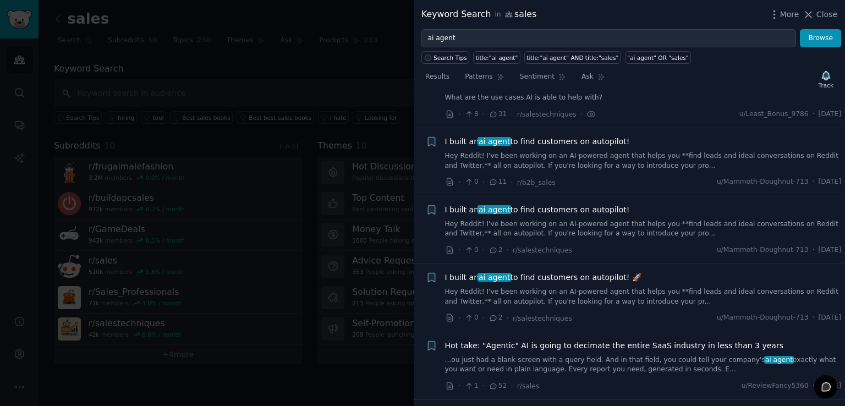
scroll to position [1943, 0]
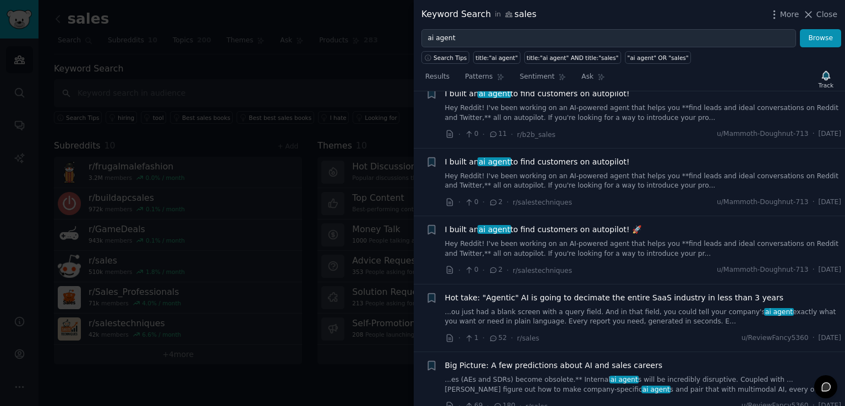
click at [363, 126] on div at bounding box center [422, 203] width 845 height 406
click at [7, 12] on div at bounding box center [422, 203] width 845 height 406
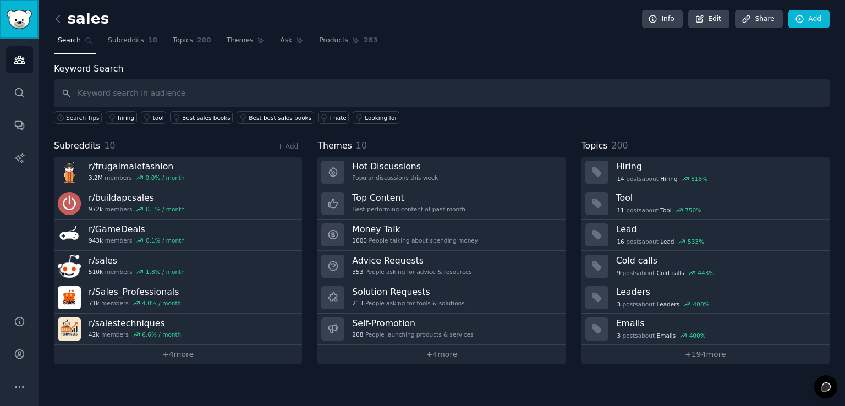
click at [17, 14] on img "Sidebar" at bounding box center [19, 19] width 25 height 19
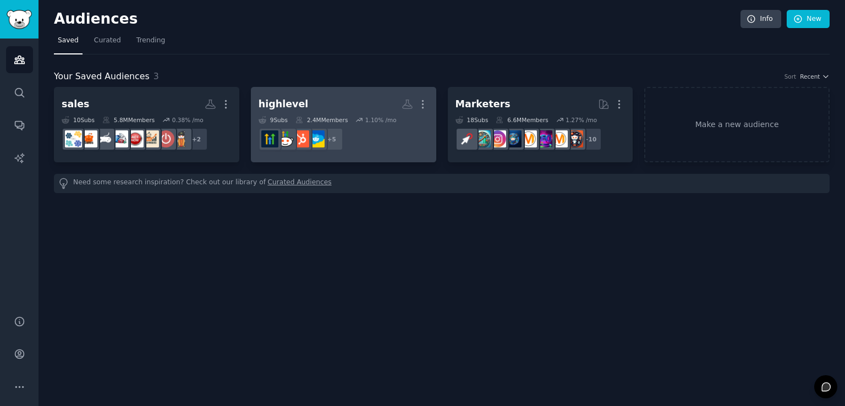
click at [361, 97] on h2 "highlevel More" at bounding box center [343, 104] width 170 height 19
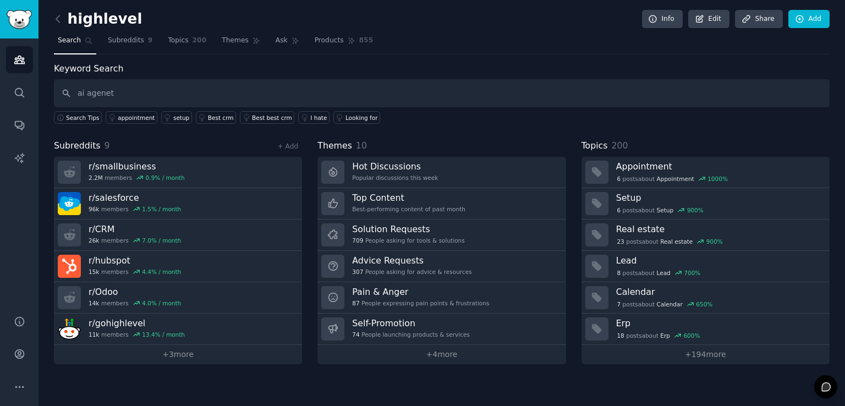
type input "ai agenet"
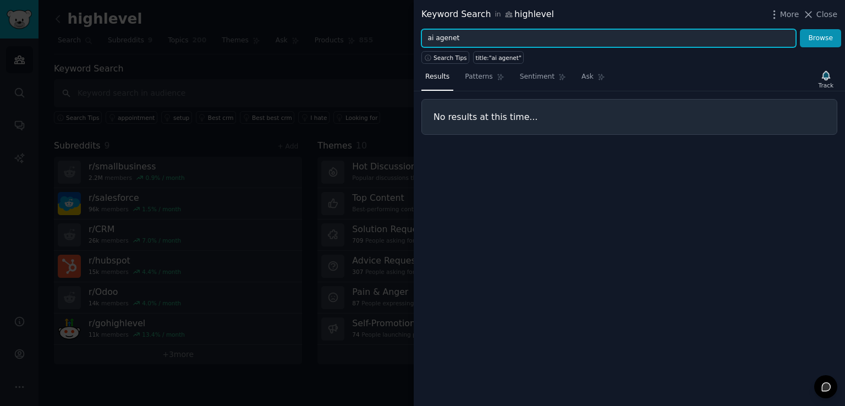
click at [447, 38] on input "ai agenet" at bounding box center [608, 38] width 374 height 19
click at [447, 38] on input "ai a" at bounding box center [608, 38] width 374 height 19
click at [799, 29] on button "Browse" at bounding box center [819, 38] width 41 height 19
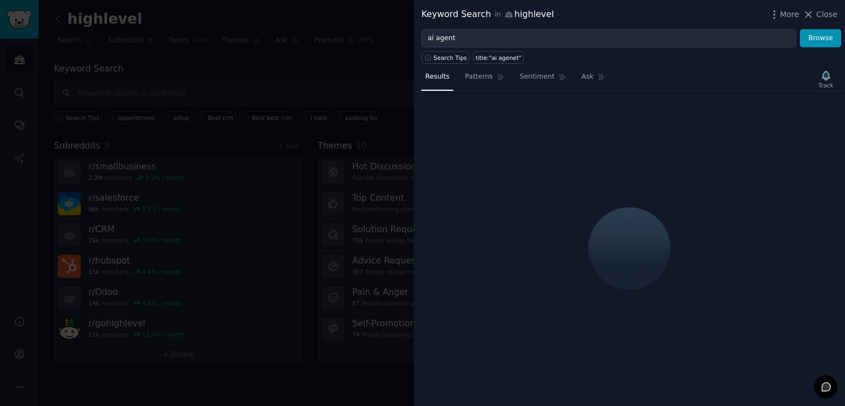
click at [632, 245] on div at bounding box center [629, 248] width 100 height 95
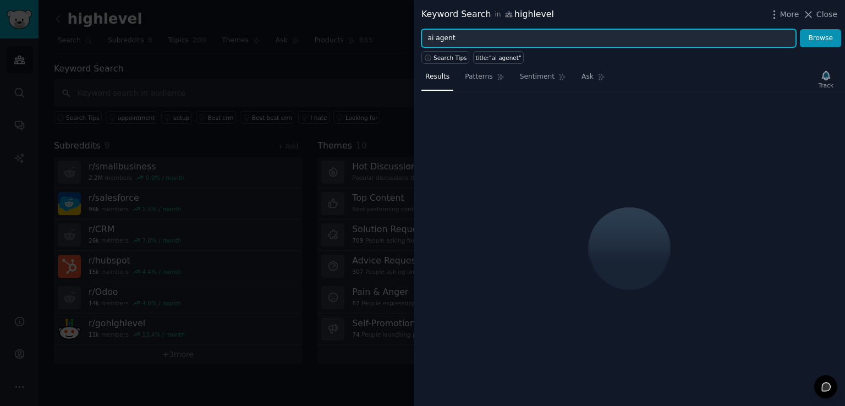
click at [479, 31] on input "ai agent" at bounding box center [608, 38] width 374 height 19
click at [799, 29] on button "Browse" at bounding box center [819, 38] width 41 height 19
click at [479, 31] on input "ai agent" at bounding box center [608, 38] width 374 height 19
click at [799, 29] on button "Browse" at bounding box center [819, 38] width 41 height 19
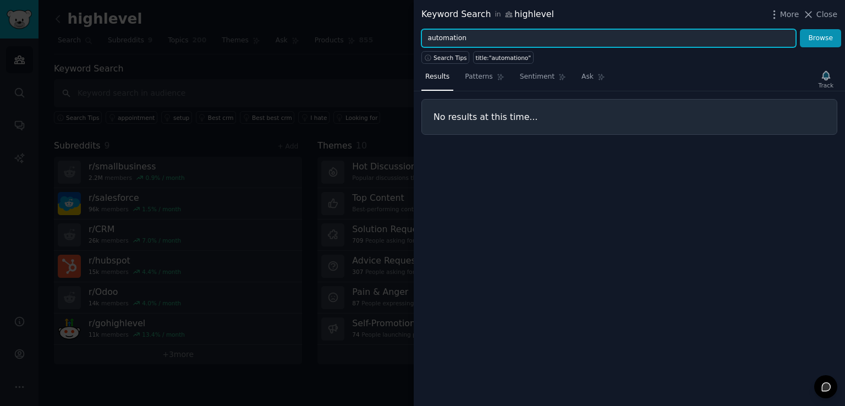
type input "automation"
click at [799, 29] on button "Browse" at bounding box center [819, 38] width 41 height 19
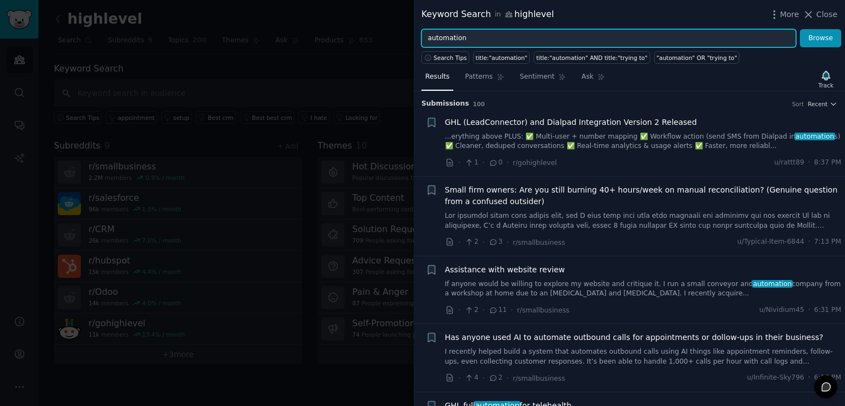
drag, startPoint x: 564, startPoint y: 31, endPoint x: 555, endPoint y: 134, distance: 103.8
click at [564, 31] on input "automation" at bounding box center [608, 38] width 374 height 19
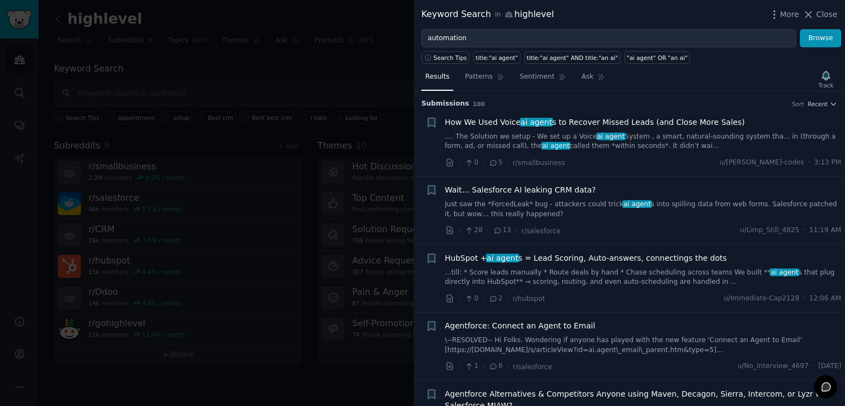
click at [569, 135] on link ".... The Solution we setup - We set up a Voice ai agent System , a smart, natur…" at bounding box center [643, 141] width 396 height 19
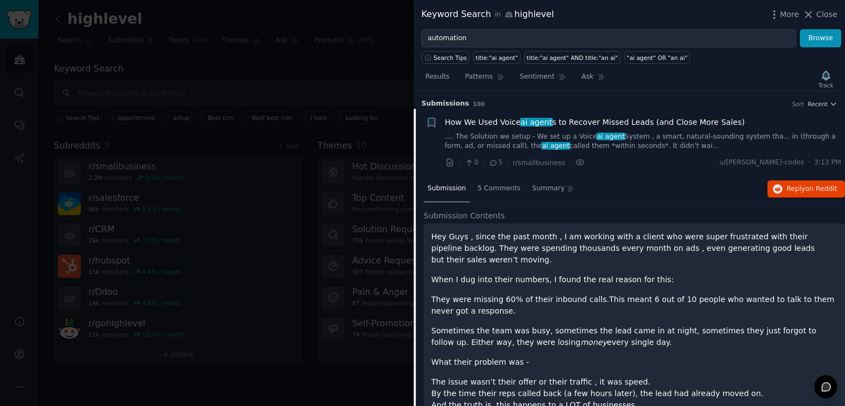
scroll to position [17, 0]
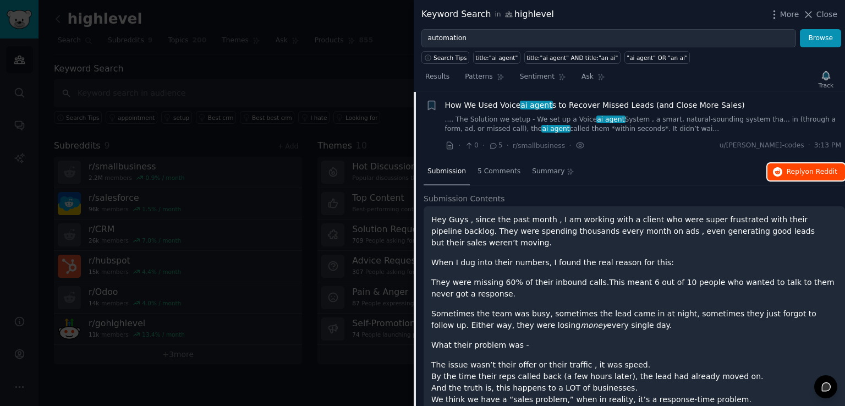
click at [786, 167] on span "Reply on Reddit" at bounding box center [811, 172] width 51 height 10
click at [598, 128] on link ".... The Solution we setup - We set up a Voice ai agent System , a smart, natur…" at bounding box center [643, 124] width 396 height 19
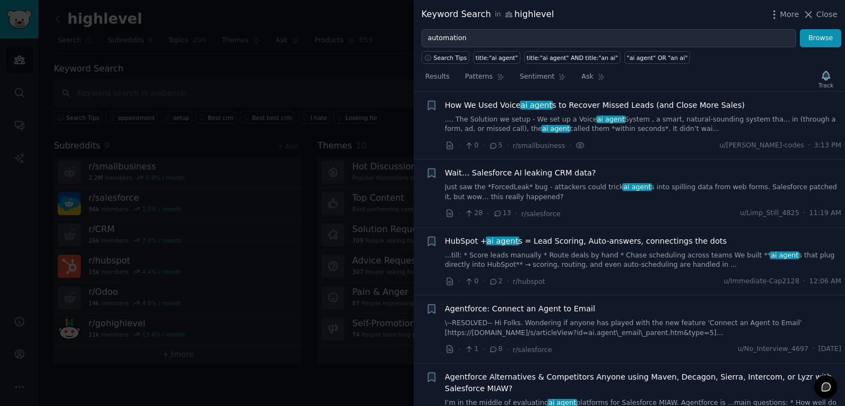
click at [566, 192] on link "Just saw the *ForcedLeak* bug - attackers could trick ai agent s into spilling …" at bounding box center [643, 192] width 396 height 19
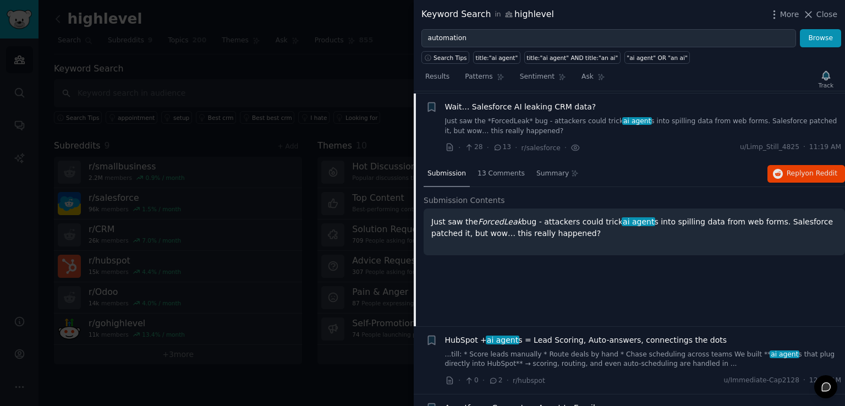
scroll to position [85, 0]
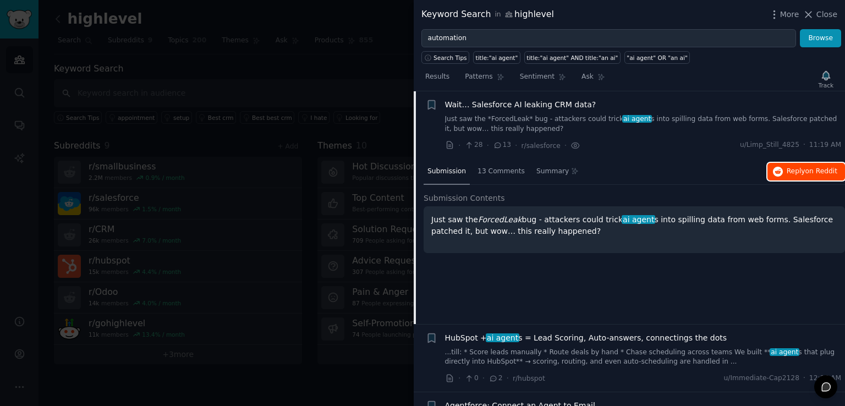
click at [794, 175] on button "Reply on Reddit" at bounding box center [806, 172] width 78 height 18
click at [592, 130] on link "Just saw the *ForcedLeak* bug - attackers could trick ai agent s into spilling …" at bounding box center [643, 123] width 396 height 19
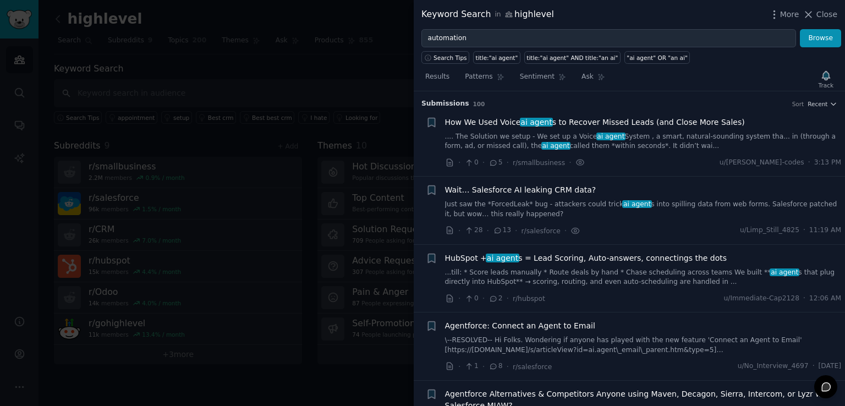
click at [570, 275] on link "...till: * Score leads manually * Route deals by hand * Chase scheduling across…" at bounding box center [643, 277] width 396 height 19
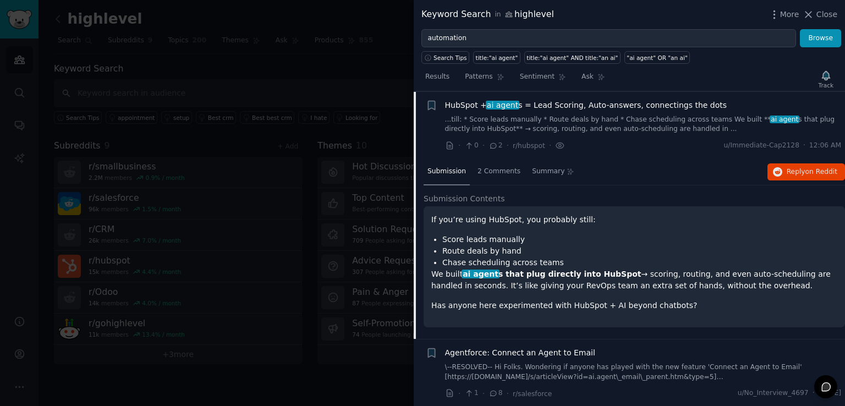
scroll to position [178, 0]
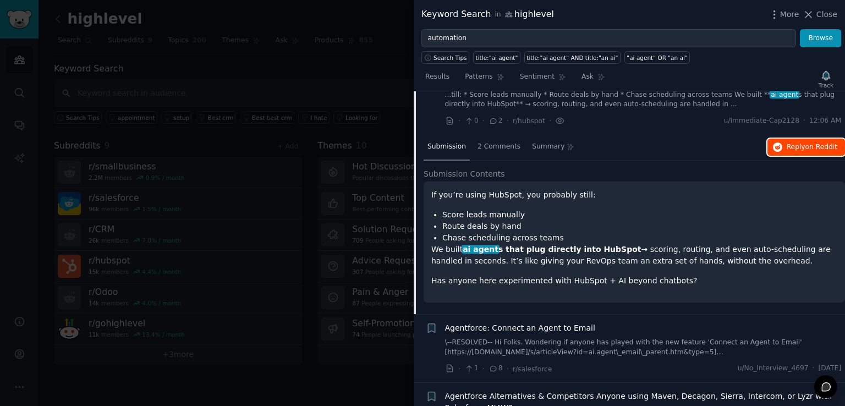
click at [801, 145] on span "Reply on Reddit" at bounding box center [811, 147] width 51 height 10
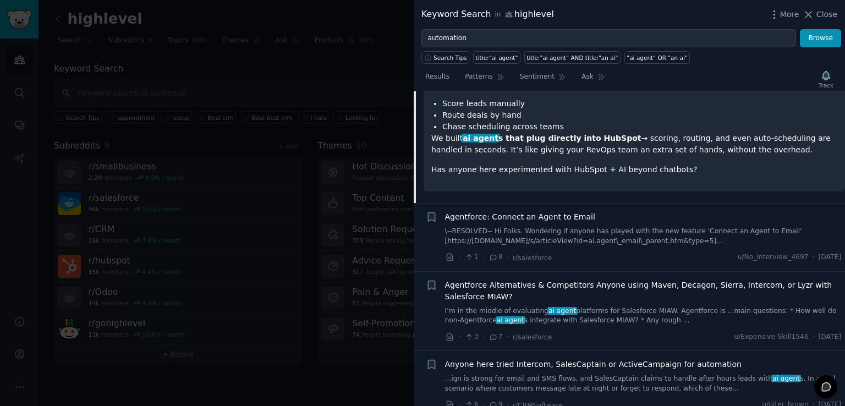
scroll to position [290, 0]
click at [587, 229] on link "\--RESOLVED-- Hi Folks. Wondering if anyone has played with the new feature 'Co…" at bounding box center [643, 234] width 396 height 19
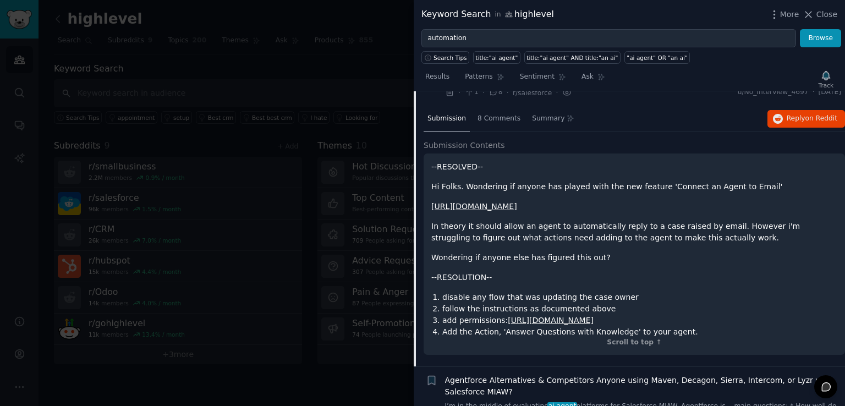
scroll to position [275, 0]
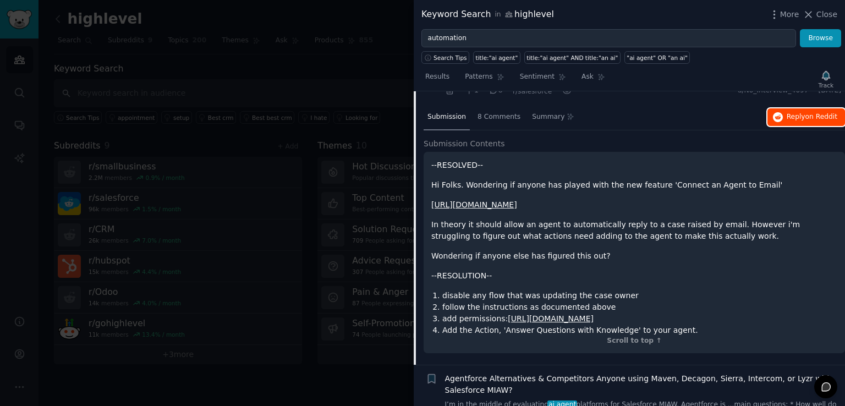
click at [799, 117] on span "Reply on Reddit" at bounding box center [811, 117] width 51 height 10
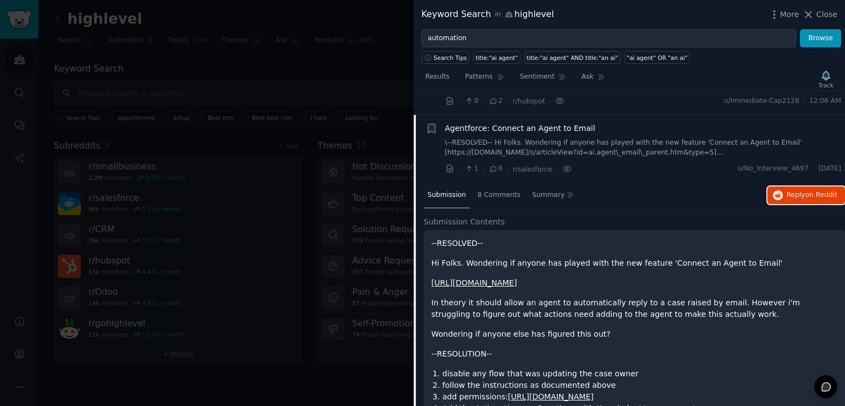
scroll to position [165, 0]
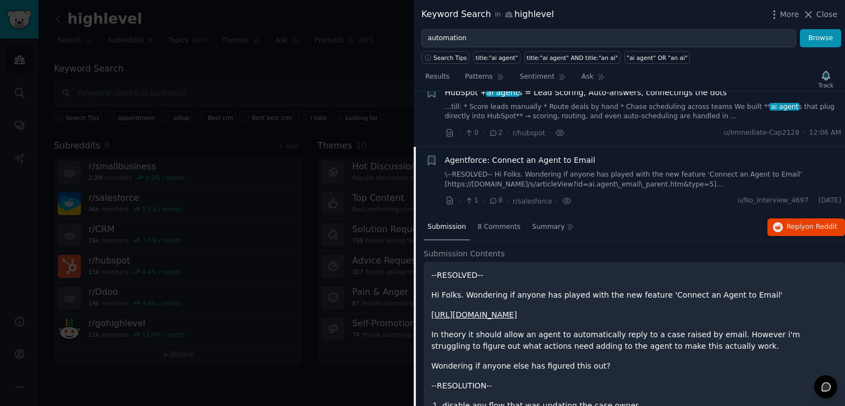
click at [611, 172] on link "\--RESOLVED-- Hi Folks. Wondering if anyone has played with the new feature 'Co…" at bounding box center [643, 179] width 396 height 19
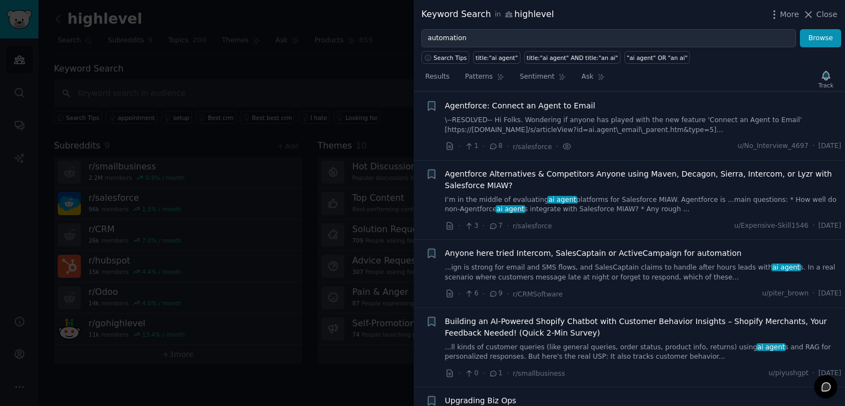
scroll to position [220, 0]
click at [656, 196] on link "I’m in the middle of evaluating ai agent platforms for Salesforce MIAW. Agentfo…" at bounding box center [643, 204] width 396 height 19
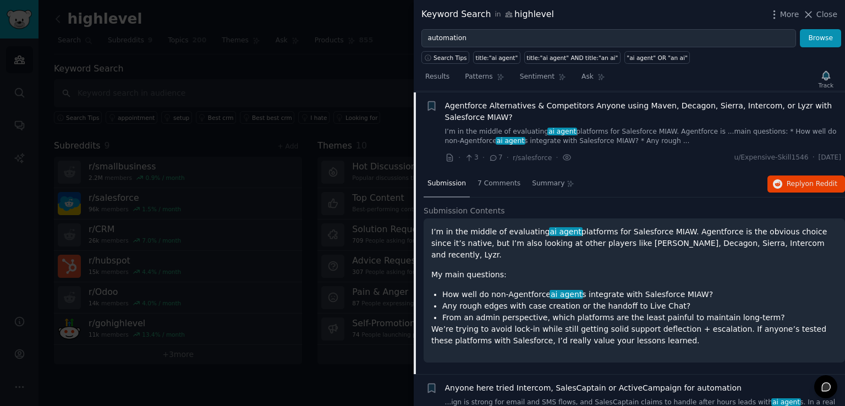
scroll to position [288, 0]
click at [780, 180] on icon "button" at bounding box center [777, 184] width 10 height 10
click at [618, 110] on span "Agentforce Alternatives & Competitors Anyone using Maven, Decagon, Sierra, Inte…" at bounding box center [643, 111] width 396 height 23
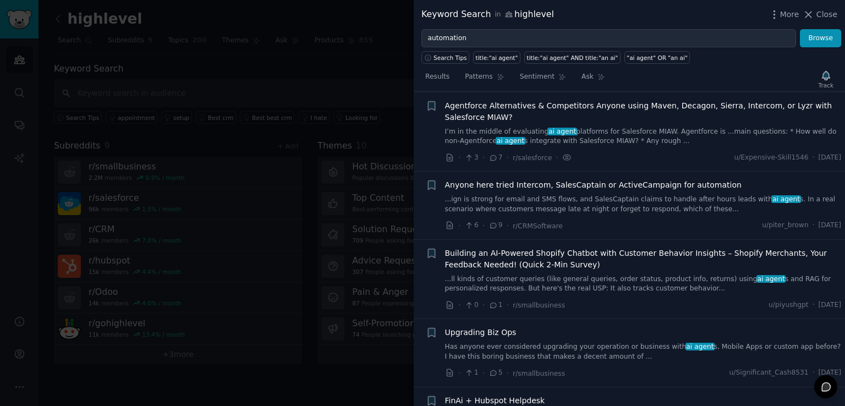
click at [631, 196] on link "...ign is strong for email and SMS flows, and SalesCaptain claims to handle aft…" at bounding box center [643, 204] width 396 height 19
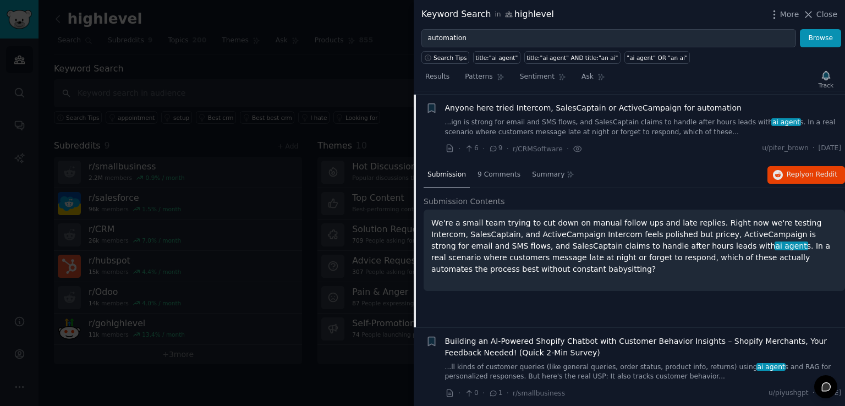
scroll to position [367, 0]
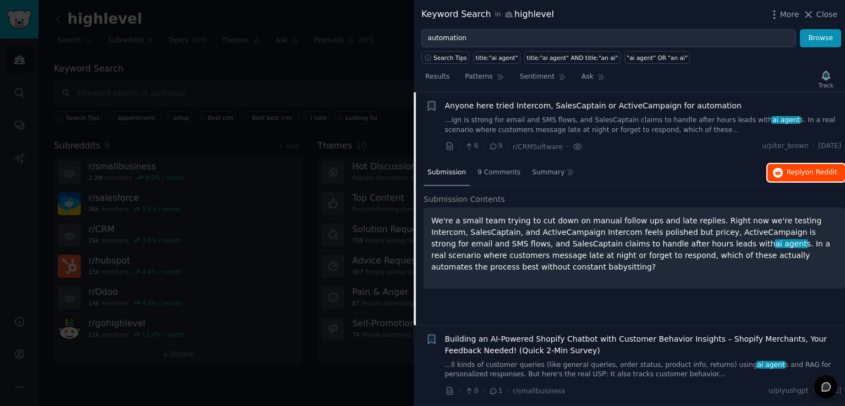
click at [806, 173] on span "on Reddit" at bounding box center [821, 172] width 32 height 8
click at [662, 120] on link "...ign is strong for email and SMS flows, and SalesCaptain claims to handle aft…" at bounding box center [643, 124] width 396 height 19
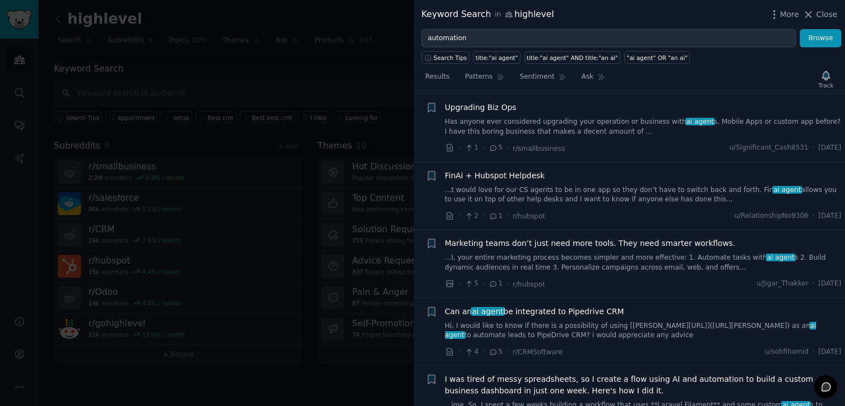
scroll to position [532, 0]
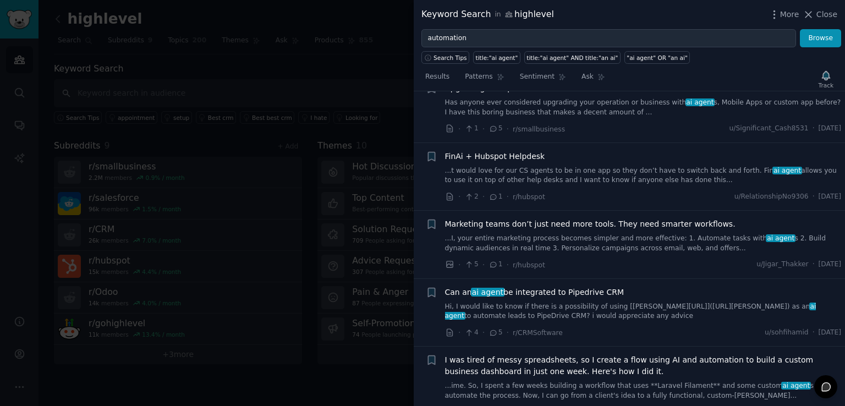
click at [655, 176] on link "...t would love for our CS agents to be in one app so they don’t have to switch…" at bounding box center [643, 175] width 396 height 19
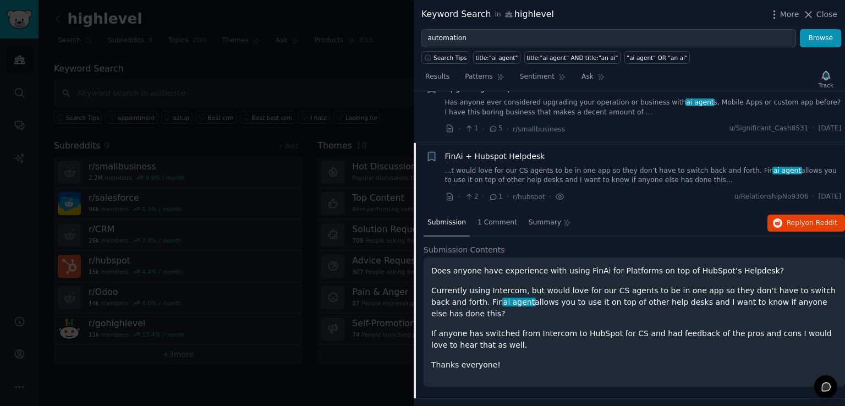
scroll to position [583, 0]
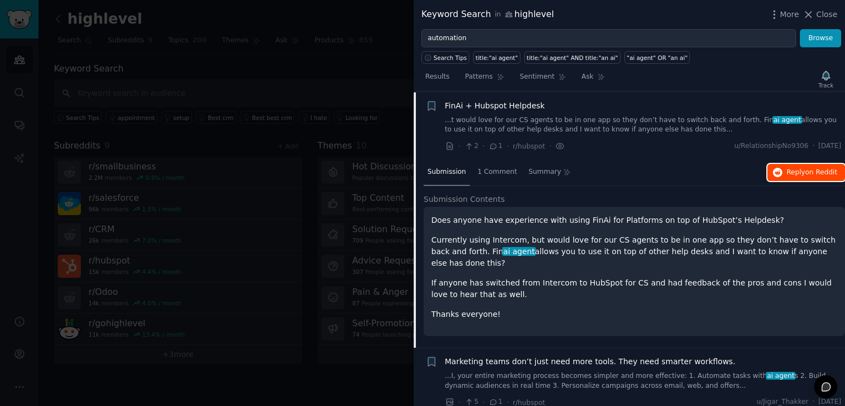
click at [819, 169] on span "on Reddit" at bounding box center [821, 172] width 32 height 8
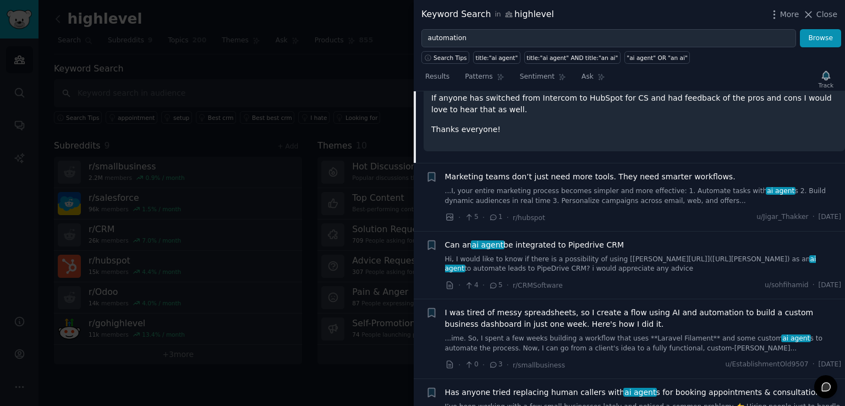
scroll to position [803, 0]
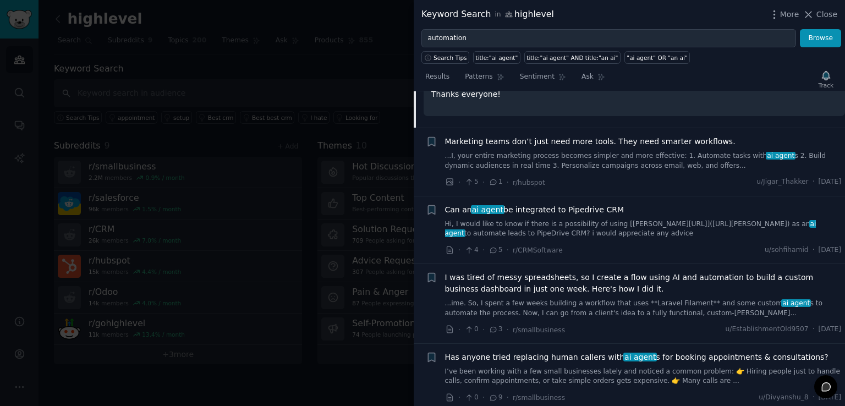
click at [585, 219] on link "Hi, I would like to know if there is a possibility of using [Lindy.ai](http://L…" at bounding box center [643, 228] width 396 height 19
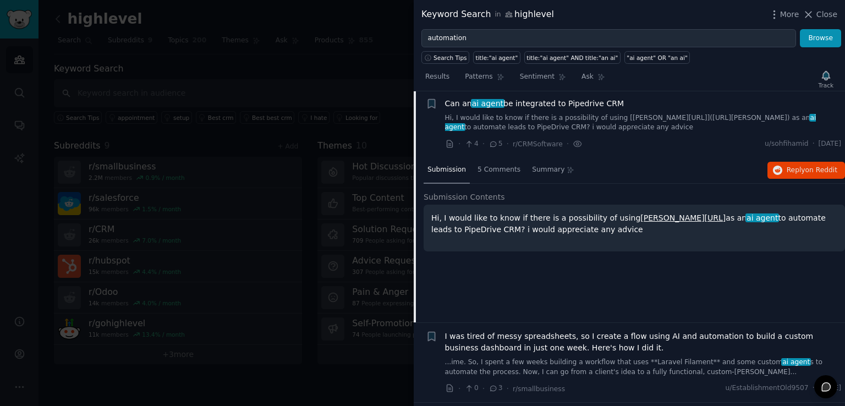
scroll to position [718, 0]
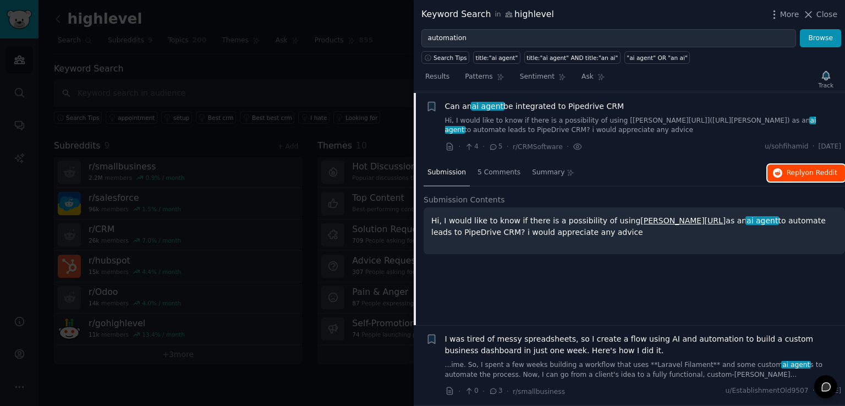
click at [790, 173] on span "Reply on Reddit" at bounding box center [811, 173] width 51 height 10
click at [632, 120] on link "Hi, I would like to know if there is a possibility of using [Lindy.ai](http://L…" at bounding box center [643, 125] width 396 height 19
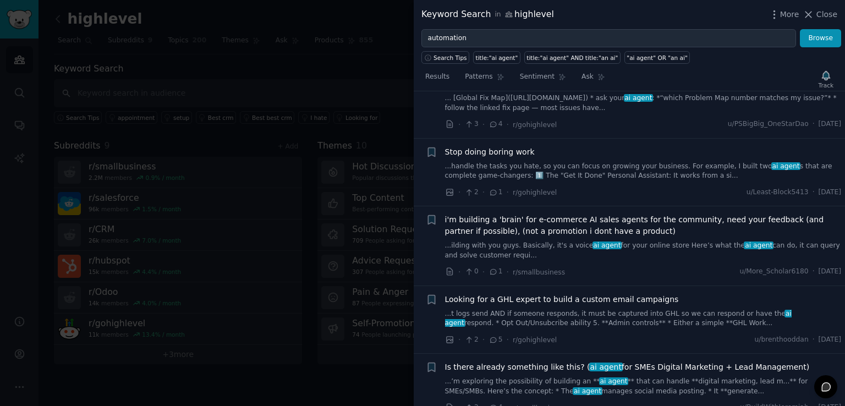
scroll to position [1103, 0]
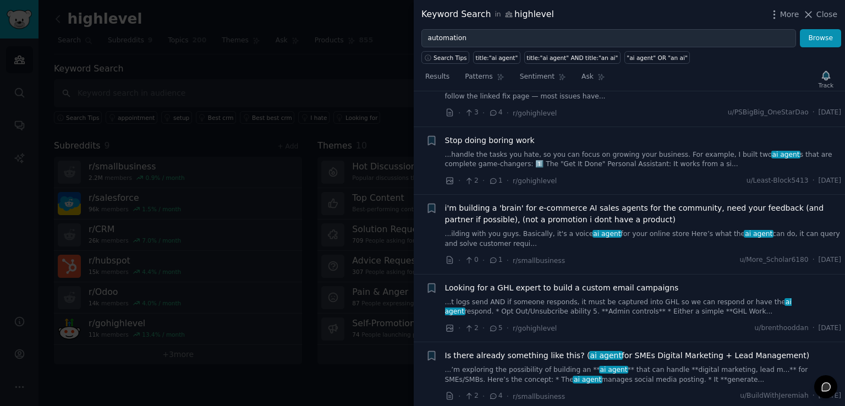
click at [643, 300] on link "...t logs send AND if someone responds, it must be captured into GHL so we can …" at bounding box center [643, 306] width 396 height 19
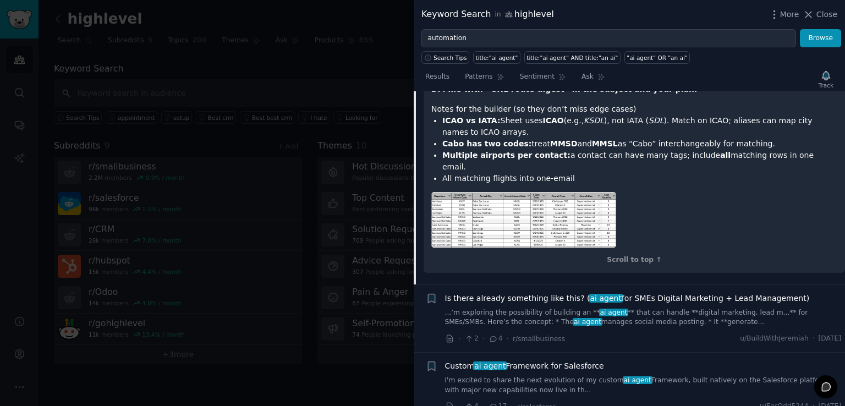
scroll to position [2328, 0]
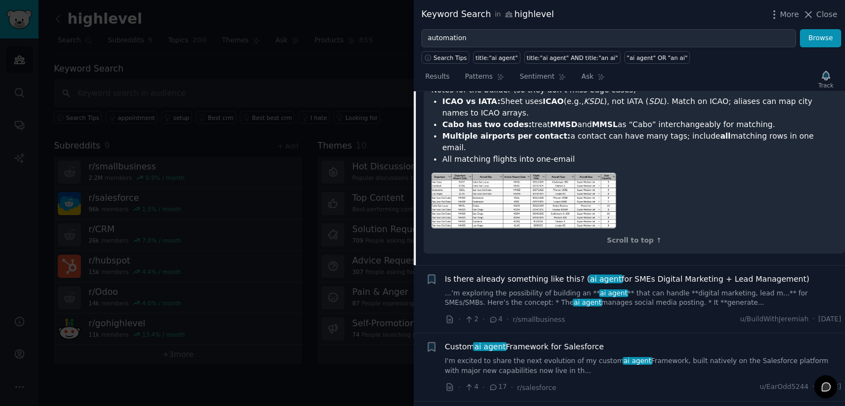
click at [667, 356] on link "I'm excited to share the next evolution of my custom ai agent Framework, built …" at bounding box center [643, 365] width 396 height 19
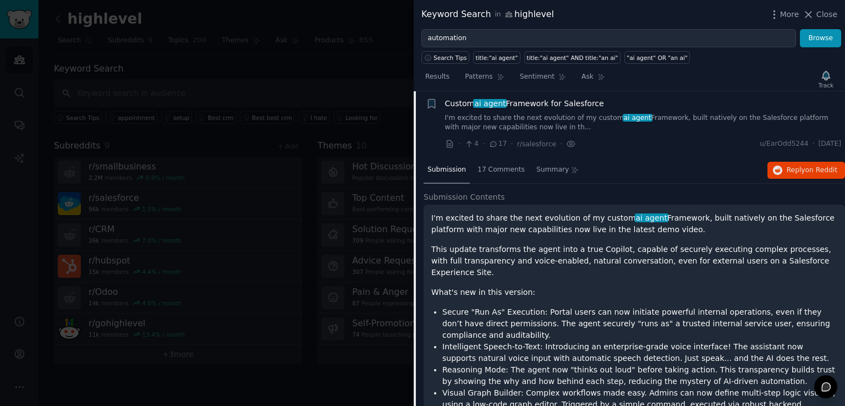
scroll to position [1419, 0]
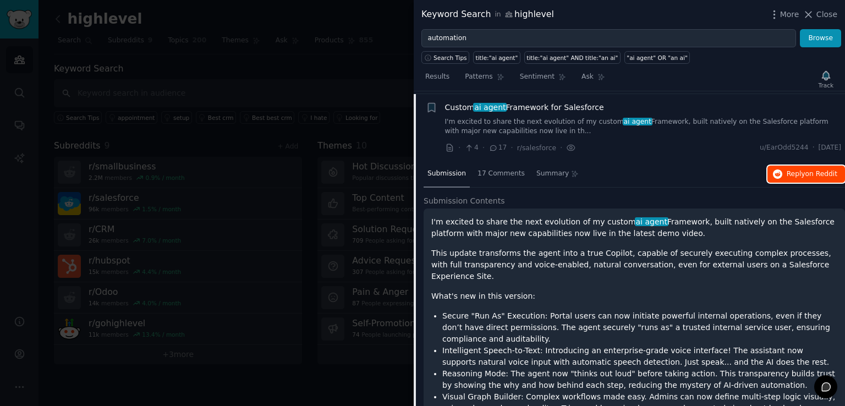
click at [801, 175] on button "Reply on Reddit" at bounding box center [806, 174] width 78 height 18
click at [658, 111] on div "Custom ai agent Framework for Salesforce I'm excited to share the next evolutio…" at bounding box center [643, 119] width 396 height 35
click at [662, 117] on link "I'm excited to share the next evolution of my custom ai agent Framework, built …" at bounding box center [643, 126] width 396 height 19
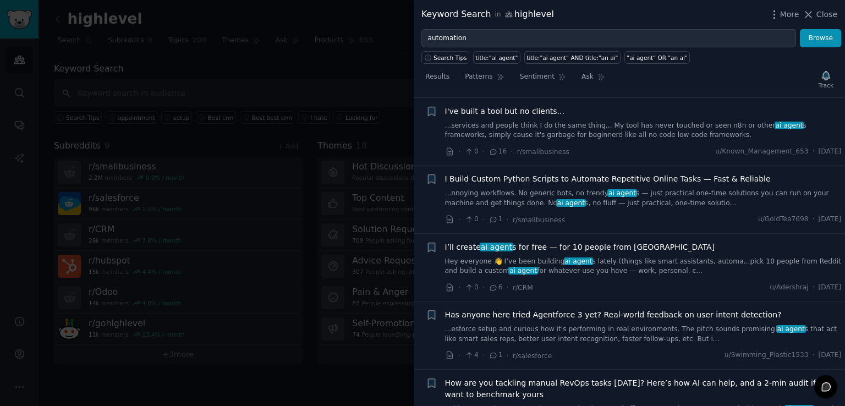
scroll to position [2134, 0]
click at [623, 257] on link "Hey everyone 👋 I’ve been building ai agent s lately (things like smart assistan…" at bounding box center [643, 265] width 396 height 19
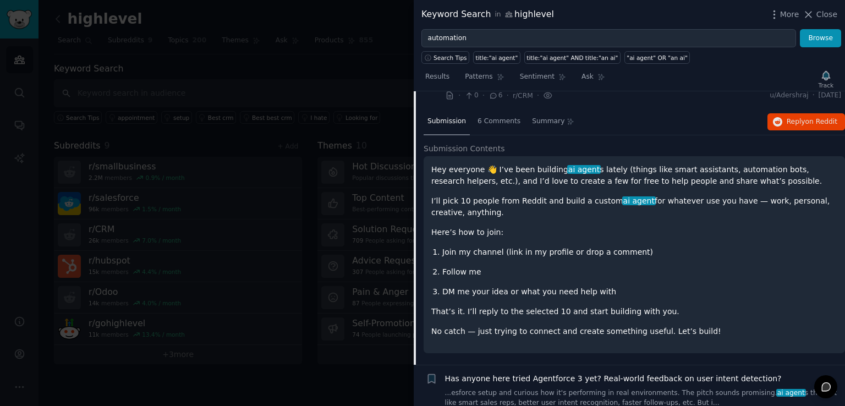
scroll to position [2327, 0]
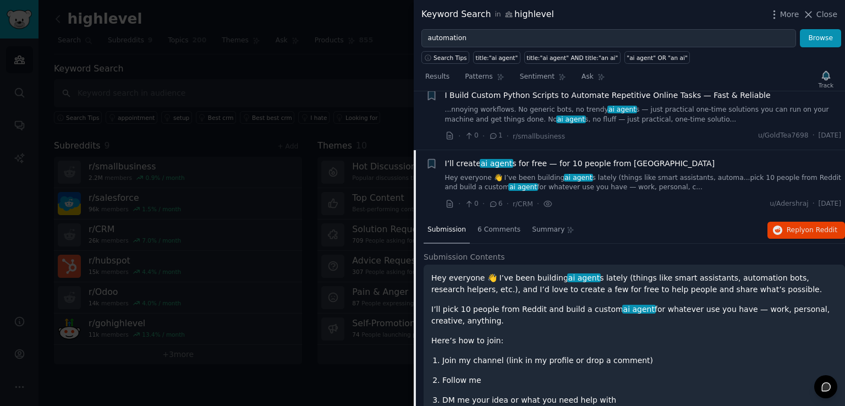
click at [597, 174] on link "Hey everyone 👋 I’ve been building ai agent s lately (things like smart assistan…" at bounding box center [643, 182] width 396 height 19
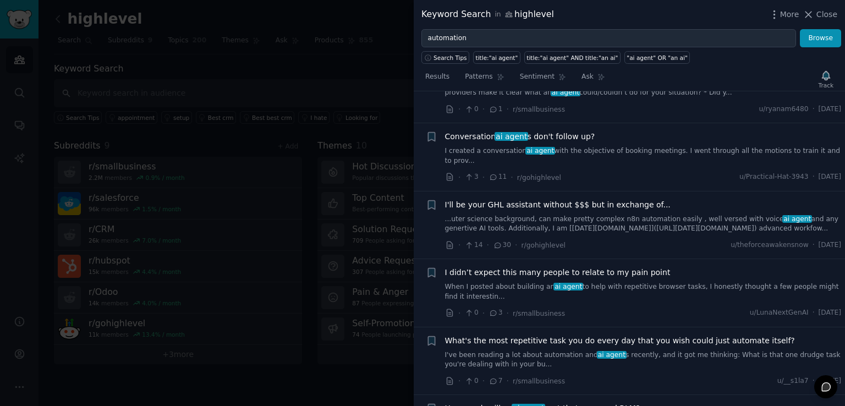
scroll to position [2877, 0]
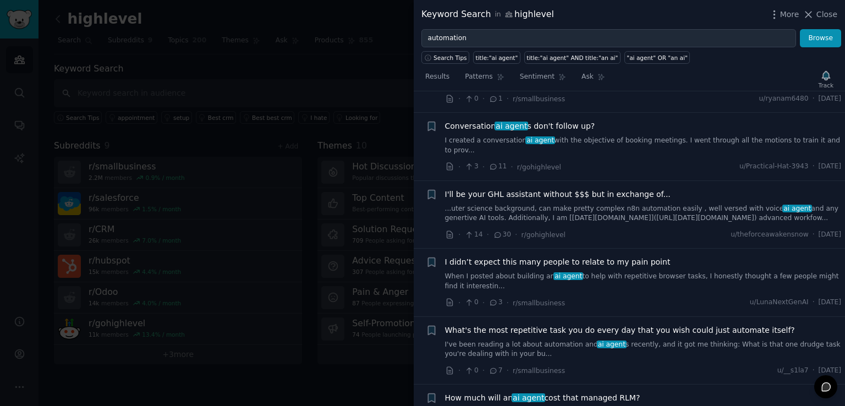
click at [655, 272] on link "When I posted about building an ai agent to help with repetitive browser tasks,…" at bounding box center [643, 281] width 396 height 19
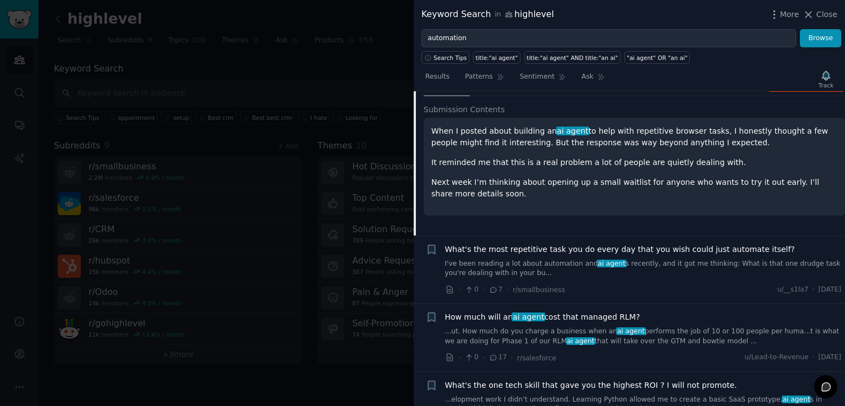
scroll to position [3130, 0]
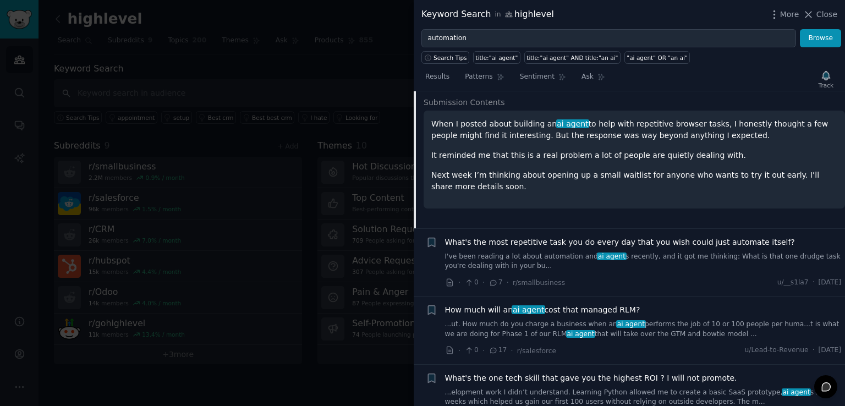
click at [662, 252] on link "I've been reading a lot about automation and ai agent s recently, and it got me…" at bounding box center [643, 261] width 396 height 19
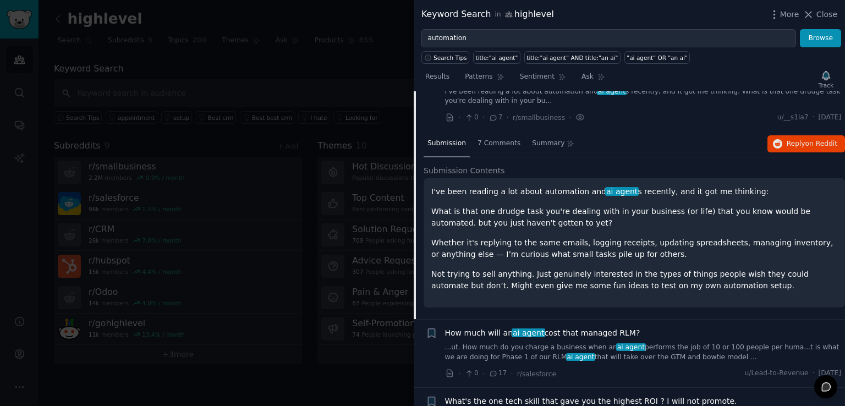
scroll to position [3087, 0]
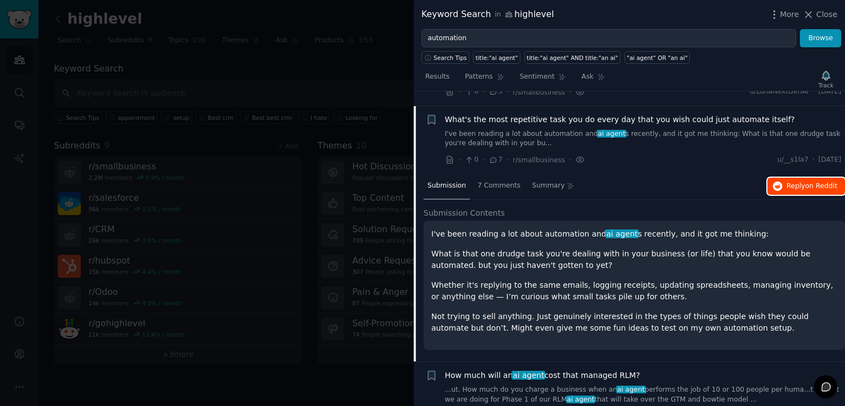
click at [796, 181] on span "Reply on Reddit" at bounding box center [811, 186] width 51 height 10
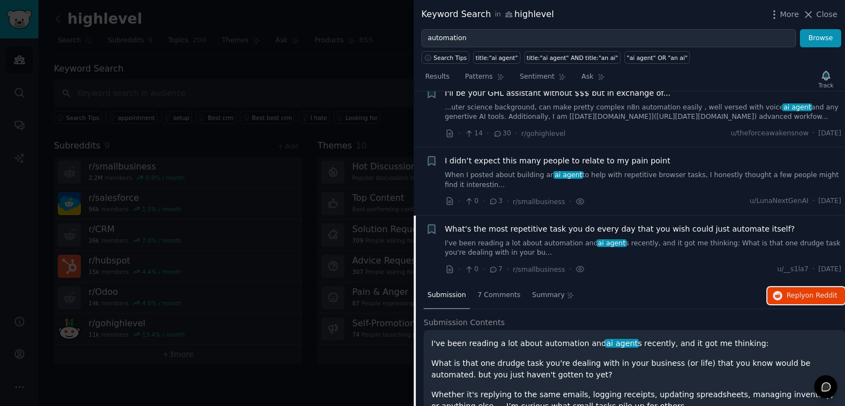
scroll to position [2977, 0]
click at [649, 224] on span "What's the most repetitive task you do every day that you wish could just autom…" at bounding box center [620, 230] width 350 height 12
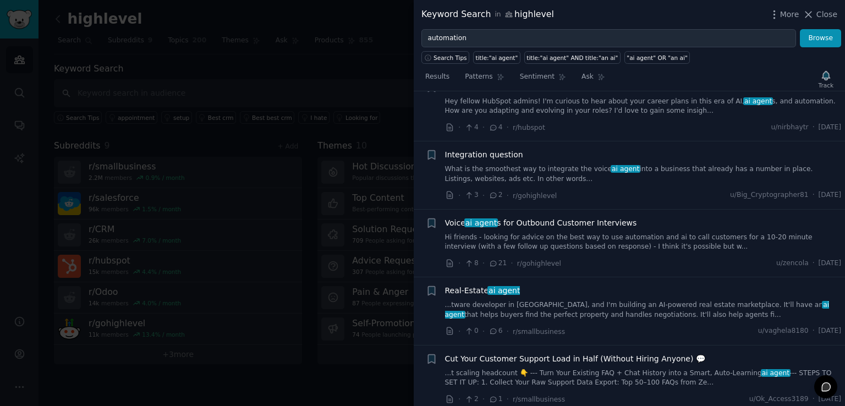
scroll to position [3936, 0]
click at [636, 299] on link "...tware developer in India, and I'm building an AI-powered real estate marketp…" at bounding box center [643, 308] width 396 height 19
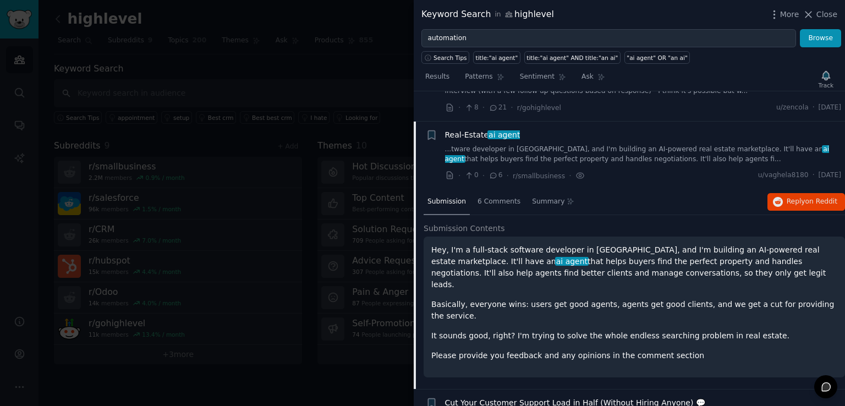
scroll to position [4104, 0]
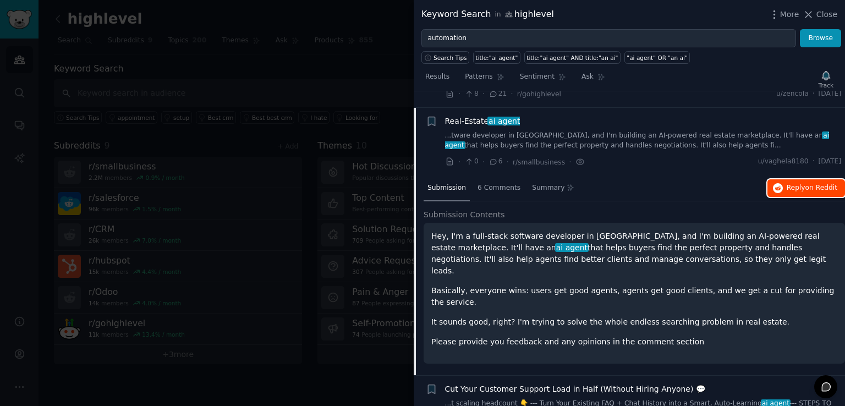
click at [818, 184] on span "on Reddit" at bounding box center [821, 188] width 32 height 8
click at [601, 133] on div "Real-Estate ai agent ...tware developer in India, and I'm building an AI-powere…" at bounding box center [643, 141] width 396 height 52
click at [589, 115] on div "Real-Estate ai agent ...tware developer in India, and I'm building an AI-powere…" at bounding box center [643, 132] width 396 height 35
click at [578, 131] on link "...tware developer in India, and I'm building an AI-powered real estate marketp…" at bounding box center [643, 140] width 396 height 19
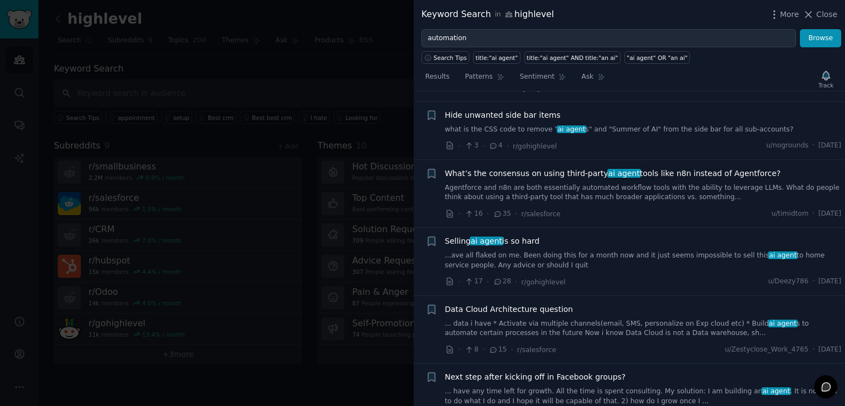
scroll to position [4599, 0]
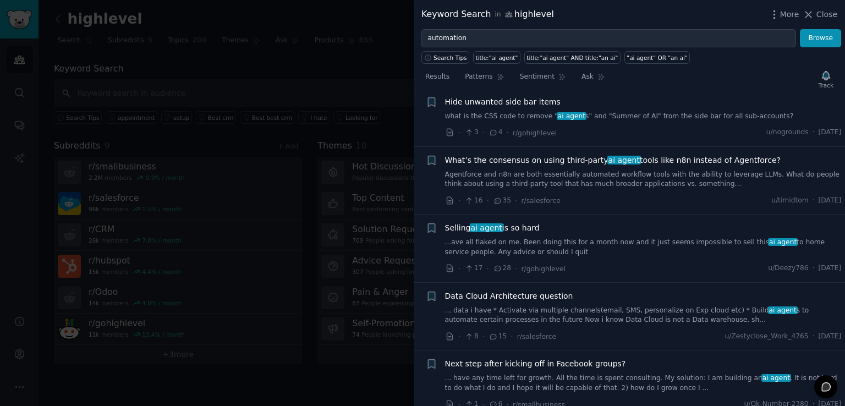
click at [587, 238] on link "...ave all flaked on me. Been doing this for a month now and it just seems impo…" at bounding box center [643, 247] width 396 height 19
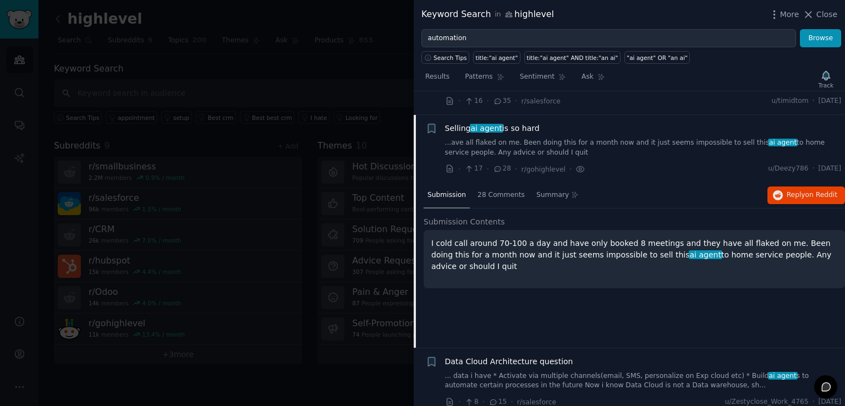
scroll to position [4704, 0]
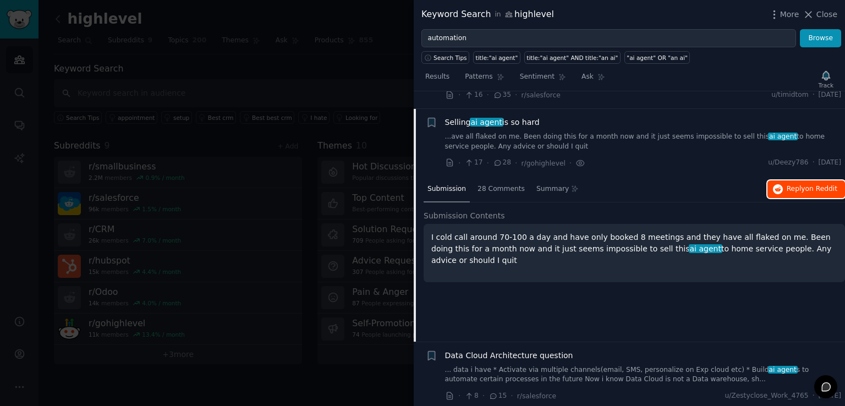
click at [793, 184] on span "Reply on Reddit" at bounding box center [811, 189] width 51 height 10
drag, startPoint x: 311, startPoint y: 200, endPoint x: 600, endPoint y: 325, distance: 315.4
click at [310, 200] on div at bounding box center [422, 203] width 845 height 406
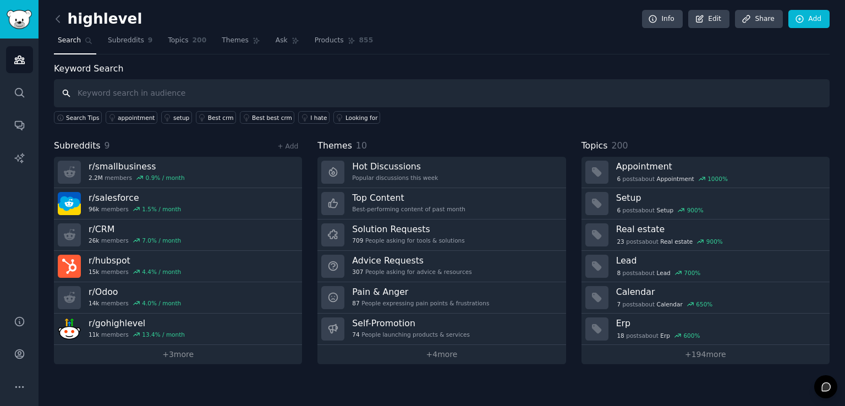
click at [198, 89] on input "text" at bounding box center [441, 93] width 775 height 28
type input "ai agent"
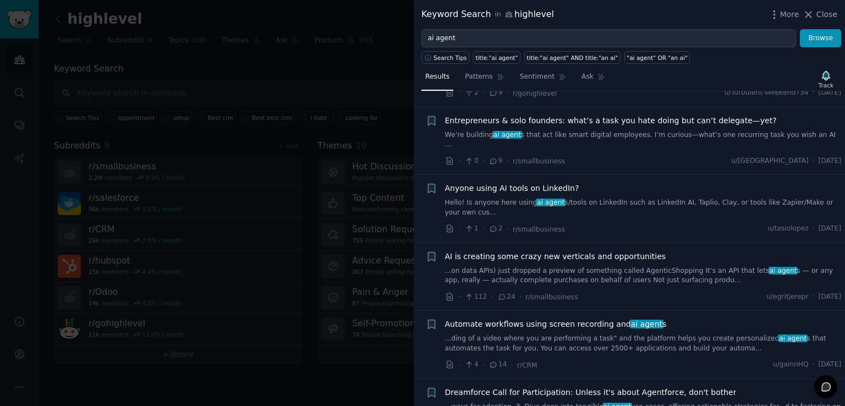
scroll to position [6462, 0]
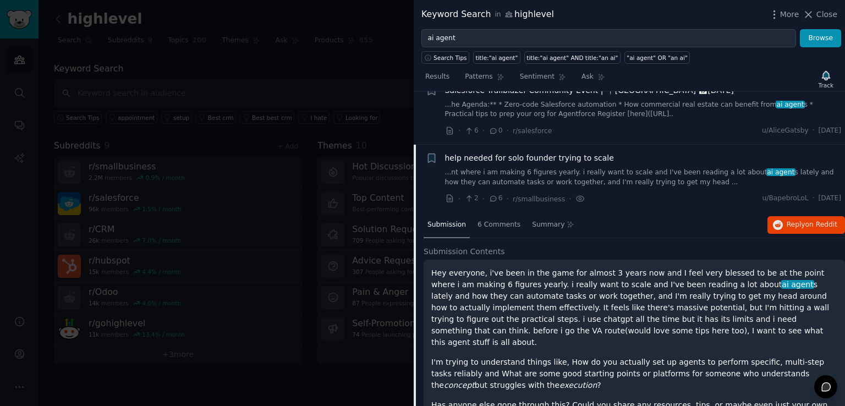
scroll to position [6709, 0]
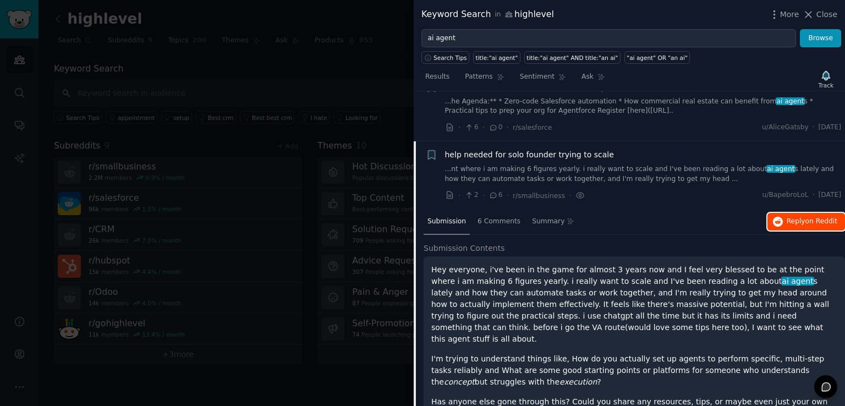
click at [772, 217] on icon "button" at bounding box center [777, 222] width 10 height 10
click at [399, 134] on div at bounding box center [422, 203] width 845 height 406
click at [328, 130] on div at bounding box center [422, 203] width 845 height 406
click at [814, 9] on icon at bounding box center [808, 15] width 12 height 12
click at [812, 12] on link "Add" at bounding box center [808, 19] width 41 height 19
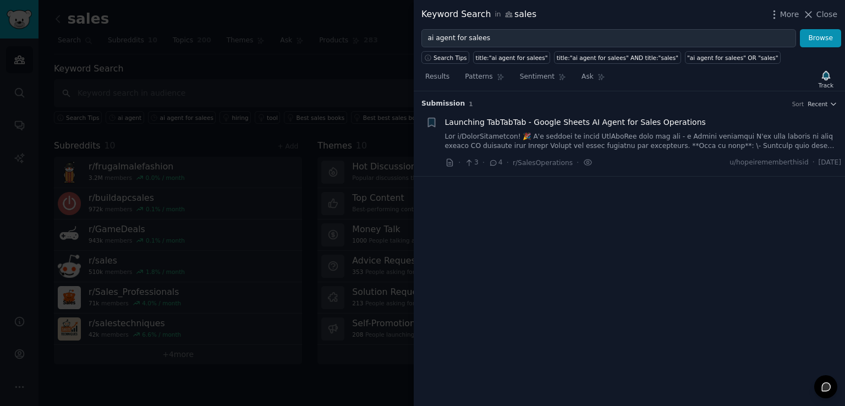
click at [314, 209] on div at bounding box center [422, 203] width 845 height 406
